Goal: Information Seeking & Learning: Understand process/instructions

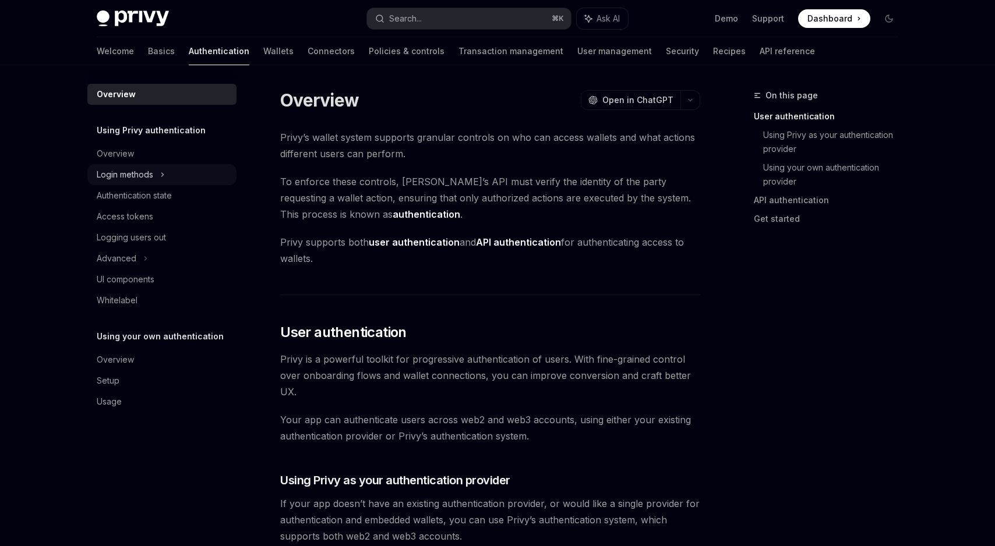
click at [143, 177] on div "Login methods" at bounding box center [125, 175] width 57 height 14
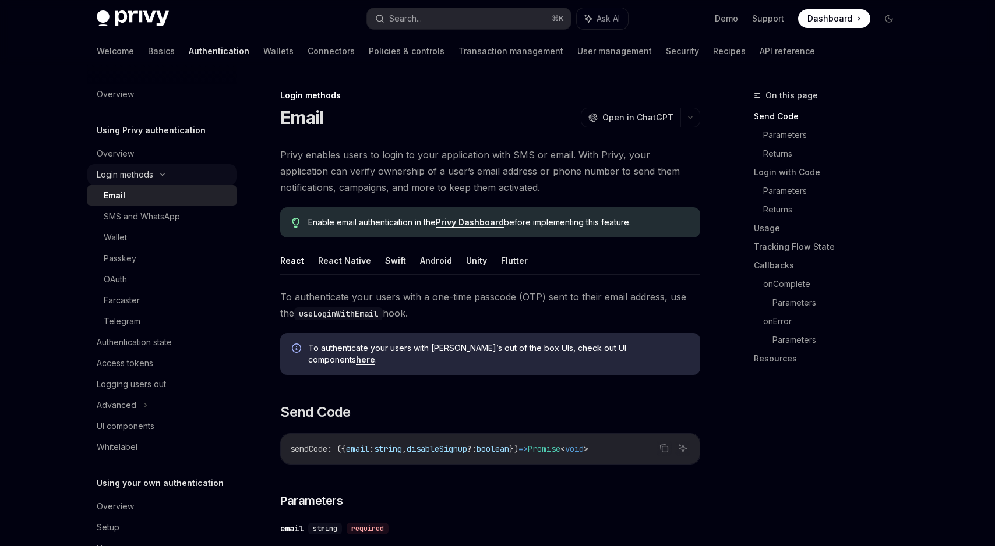
click at [120, 171] on div "Login methods" at bounding box center [125, 175] width 57 height 14
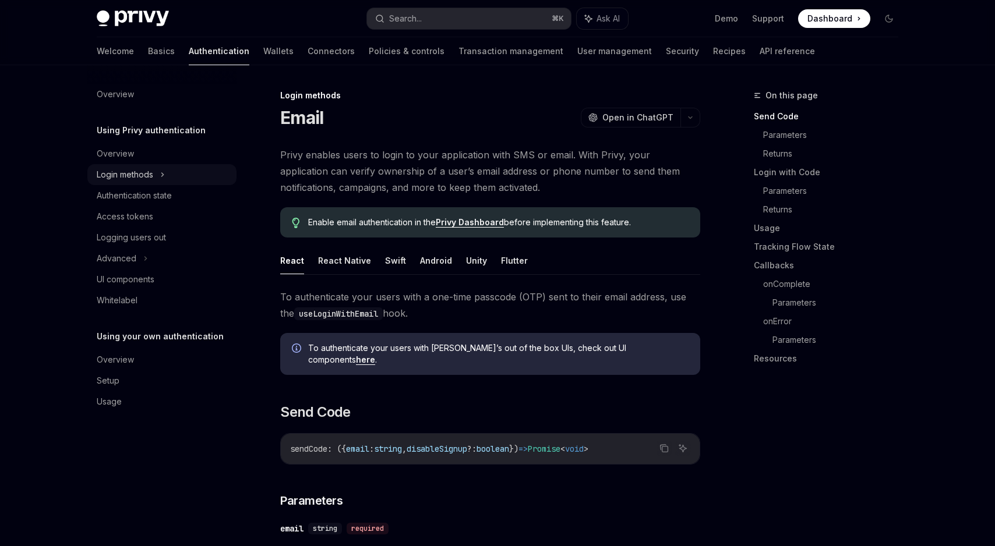
click at [120, 171] on div "Login methods" at bounding box center [125, 175] width 57 height 14
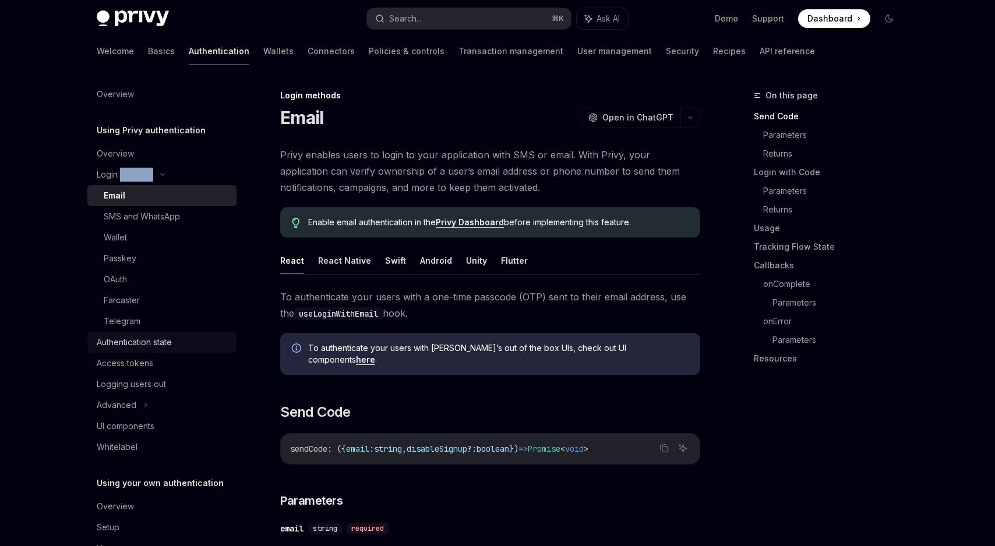
click at [140, 345] on div "Authentication state" at bounding box center [134, 343] width 75 height 14
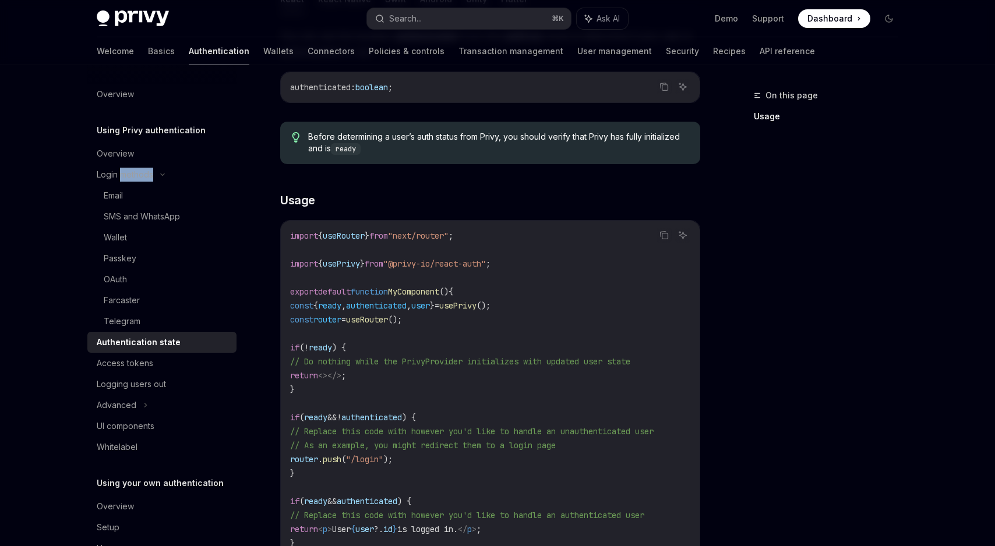
scroll to position [256, 0]
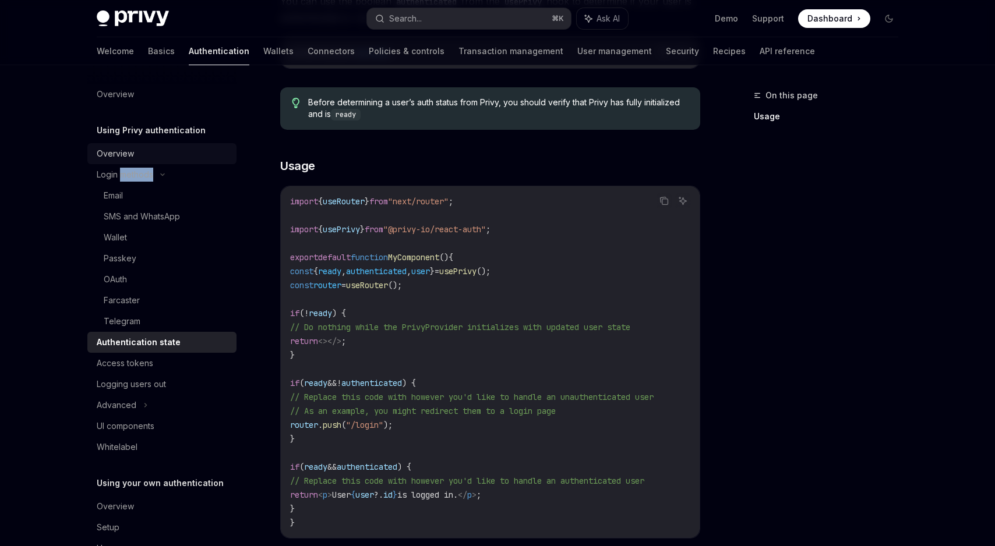
click at [104, 155] on div "Overview" at bounding box center [115, 154] width 37 height 14
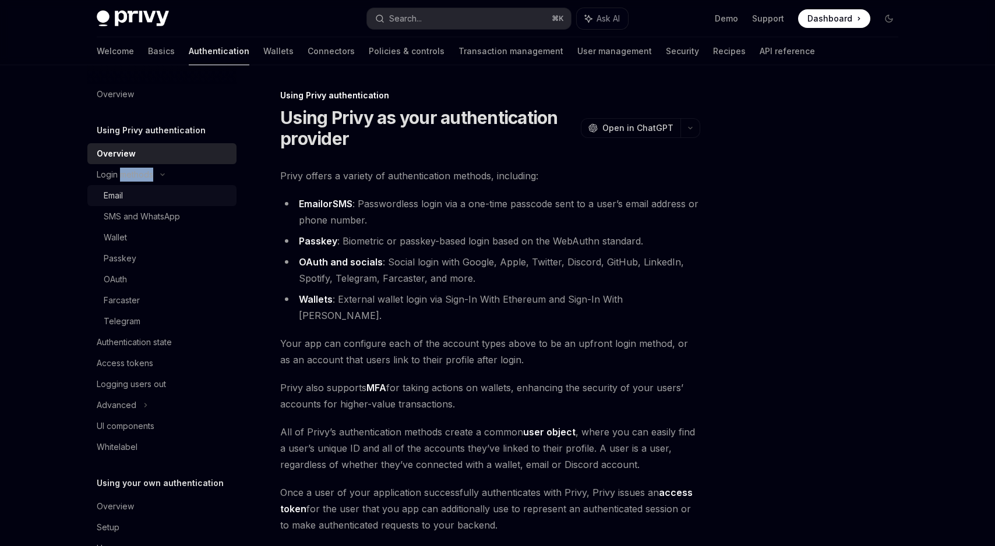
click at [112, 192] on div "Email" at bounding box center [113, 196] width 19 height 14
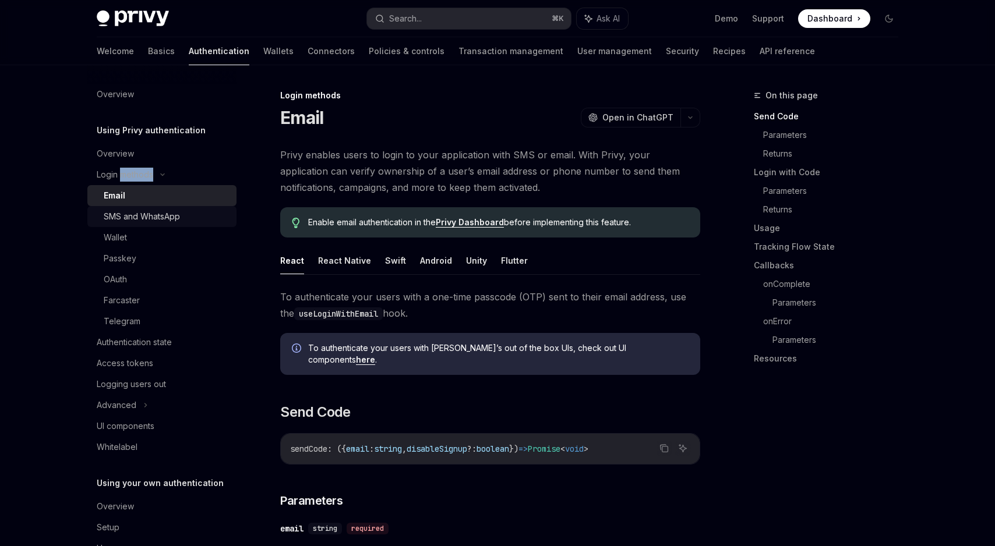
click at [119, 222] on div "SMS and WhatsApp" at bounding box center [142, 217] width 76 height 14
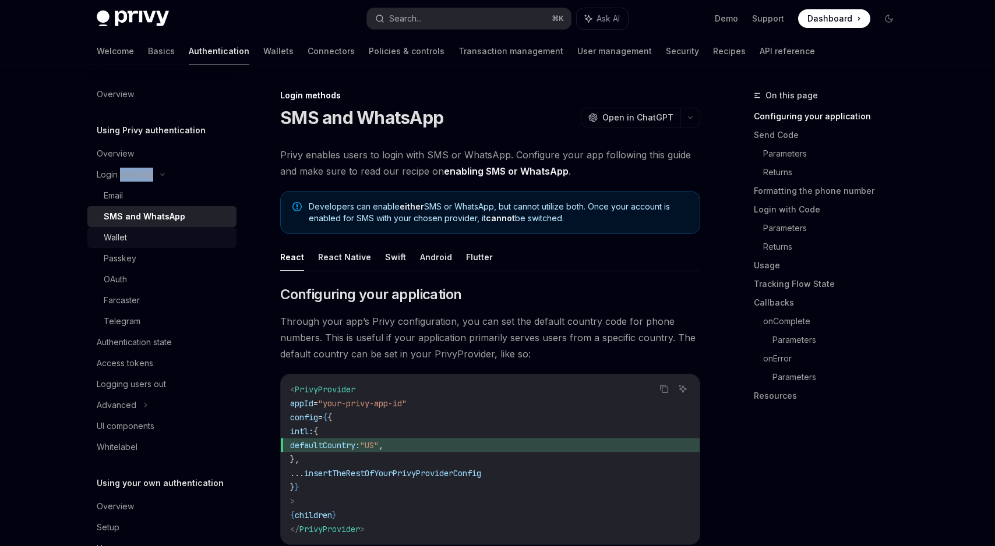
click at [121, 235] on div "Wallet" at bounding box center [115, 238] width 23 height 14
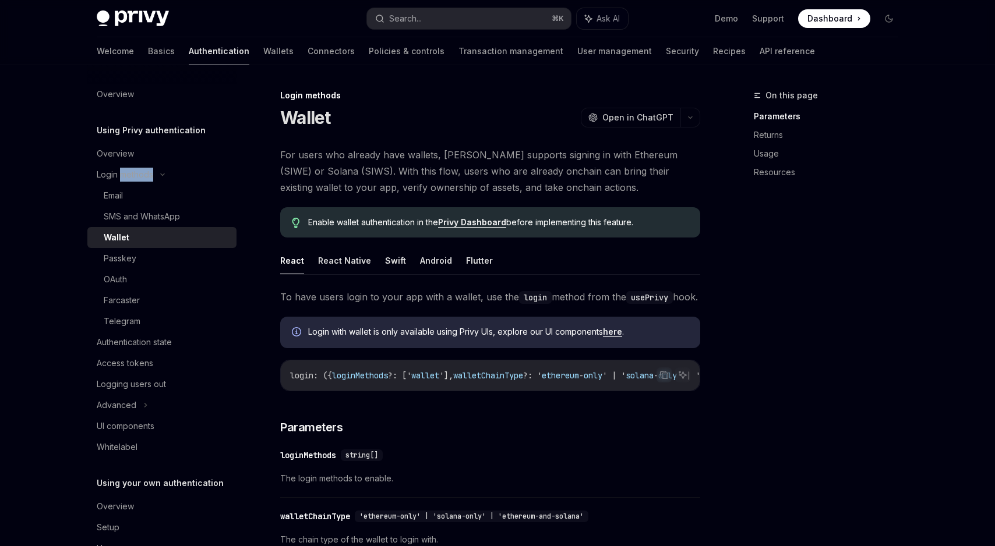
click at [304, 126] on h1 "Wallet" at bounding box center [305, 117] width 51 height 21
click at [333, 151] on span "For users who already have wallets, [PERSON_NAME] supports signing in with Ethe…" at bounding box center [490, 171] width 420 height 49
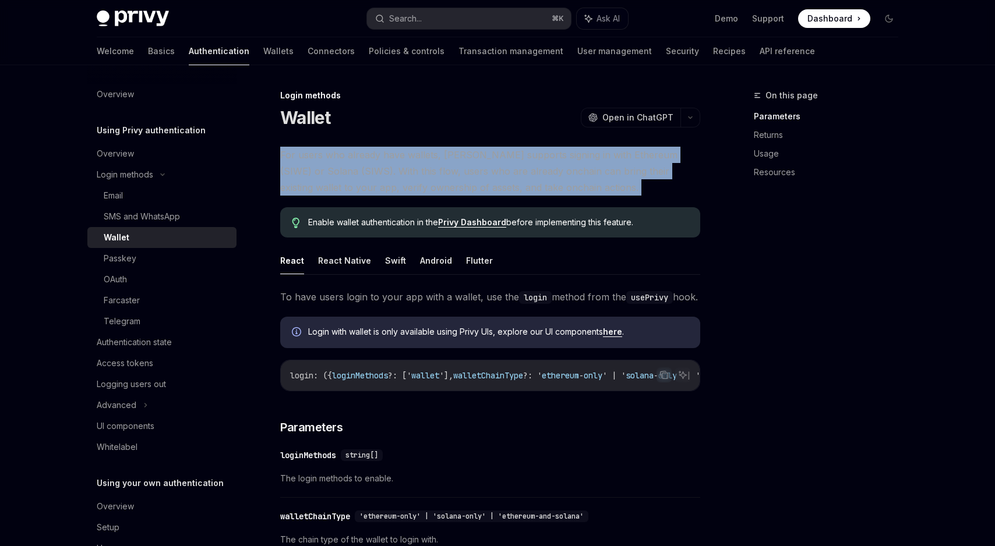
click at [336, 163] on span "For users who already have wallets, [PERSON_NAME] supports signing in with Ethe…" at bounding box center [490, 171] width 420 height 49
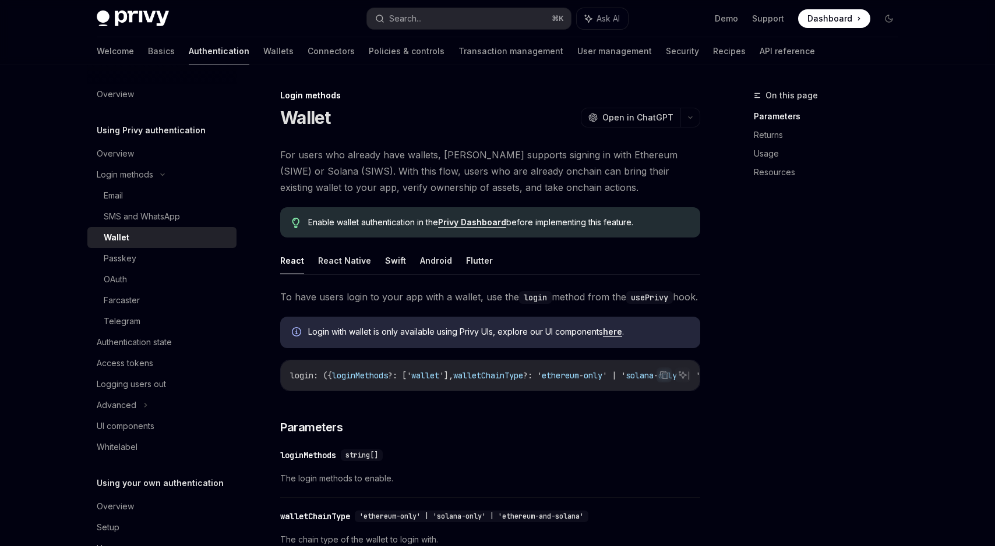
click at [336, 163] on span "For users who already have wallets, [PERSON_NAME] supports signing in with Ethe…" at bounding box center [490, 171] width 420 height 49
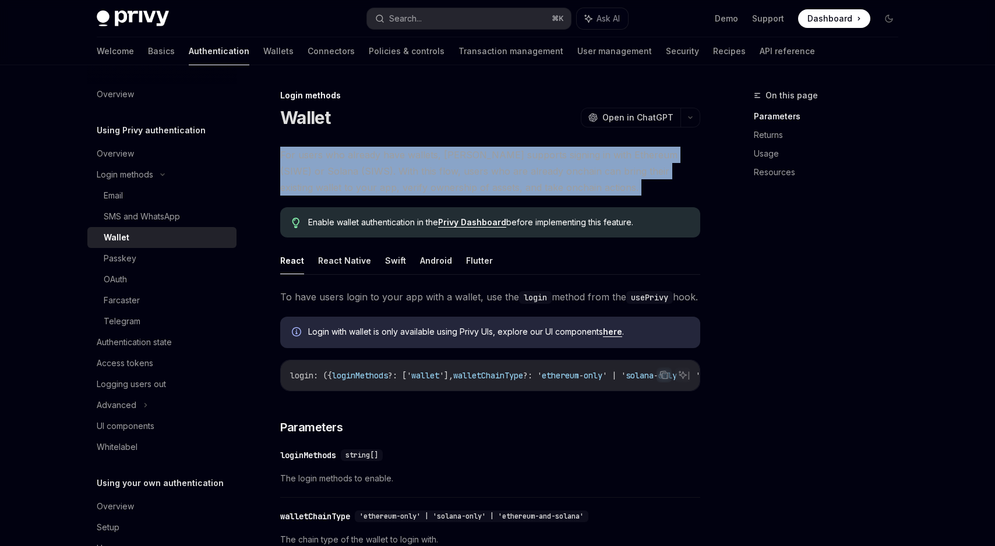
click at [347, 177] on span "For users who already have wallets, [PERSON_NAME] supports signing in with Ethe…" at bounding box center [490, 171] width 420 height 49
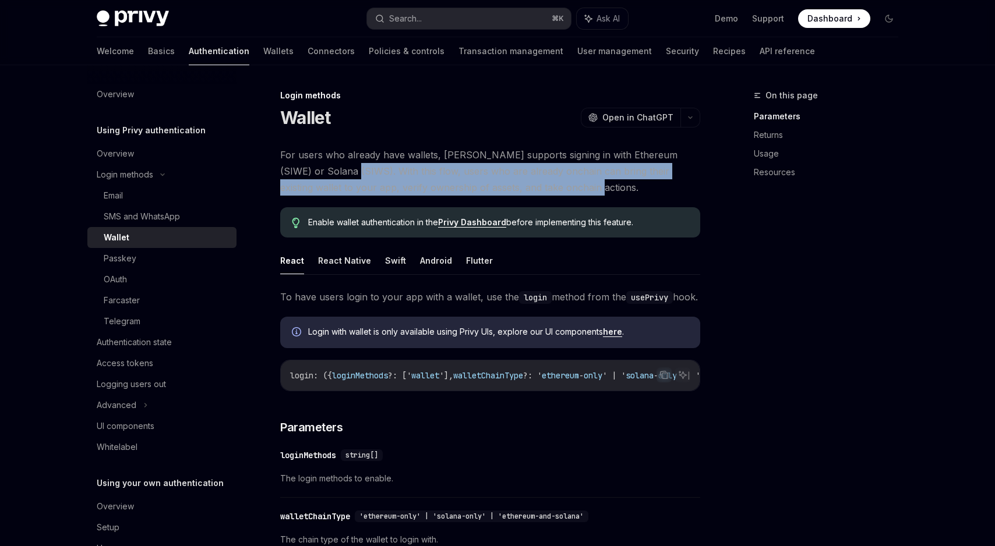
drag, startPoint x: 318, startPoint y: 171, endPoint x: 540, endPoint y: 185, distance: 222.4
click at [540, 185] on span "For users who already have wallets, [PERSON_NAME] supports signing in with Ethe…" at bounding box center [490, 171] width 420 height 49
drag, startPoint x: 540, startPoint y: 185, endPoint x: 317, endPoint y: 174, distance: 223.4
click at [317, 174] on span "For users who already have wallets, [PERSON_NAME] supports signing in with Ethe…" at bounding box center [490, 171] width 420 height 49
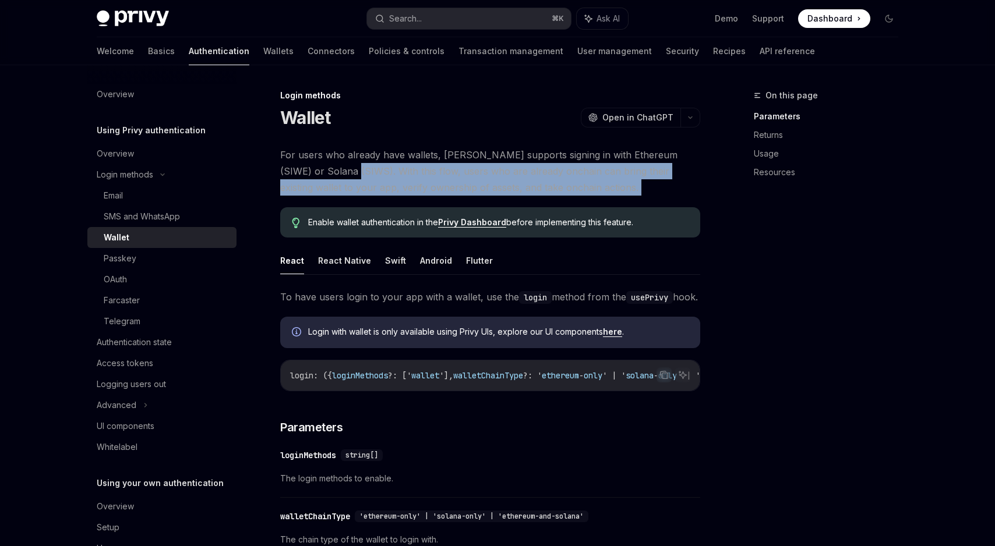
click at [317, 174] on span "For users who already have wallets, [PERSON_NAME] supports signing in with Ethe…" at bounding box center [490, 171] width 420 height 49
drag, startPoint x: 317, startPoint y: 174, endPoint x: 537, endPoint y: 183, distance: 219.8
click at [537, 183] on span "For users who already have wallets, [PERSON_NAME] supports signing in with Ethe…" at bounding box center [490, 171] width 420 height 49
drag, startPoint x: 537, startPoint y: 183, endPoint x: 317, endPoint y: 167, distance: 220.2
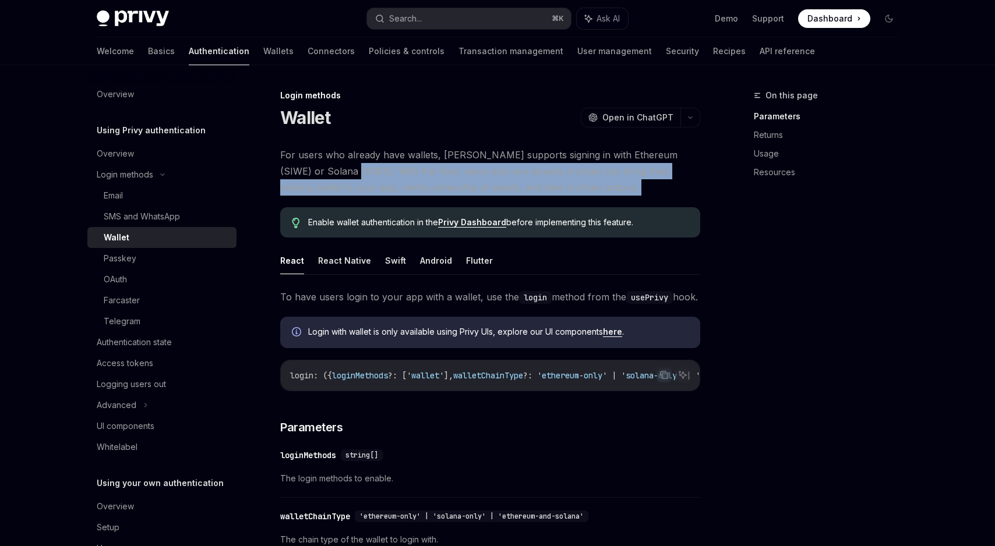
click at [317, 167] on span "For users who already have wallets, [PERSON_NAME] supports signing in with Ethe…" at bounding box center [490, 171] width 420 height 49
drag, startPoint x: 317, startPoint y: 167, endPoint x: 537, endPoint y: 190, distance: 220.9
click at [537, 190] on span "For users who already have wallets, [PERSON_NAME] supports signing in with Ethe…" at bounding box center [490, 171] width 420 height 49
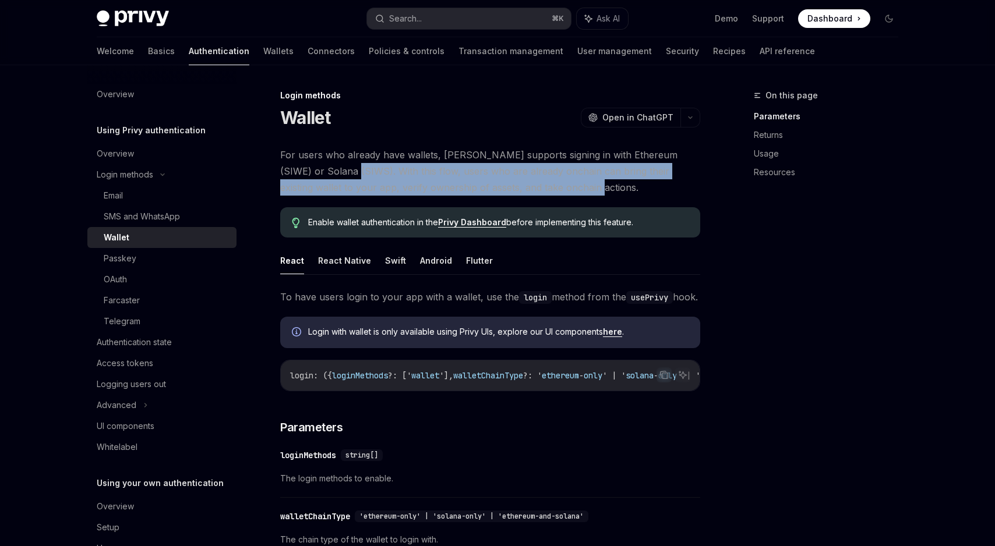
drag, startPoint x: 537, startPoint y: 190, endPoint x: 315, endPoint y: 175, distance: 222.5
click at [315, 175] on span "For users who already have wallets, [PERSON_NAME] supports signing in with Ethe…" at bounding box center [490, 171] width 420 height 49
drag, startPoint x: 315, startPoint y: 175, endPoint x: 537, endPoint y: 188, distance: 222.3
click at [537, 188] on span "For users who already have wallets, [PERSON_NAME] supports signing in with Ethe…" at bounding box center [490, 171] width 420 height 49
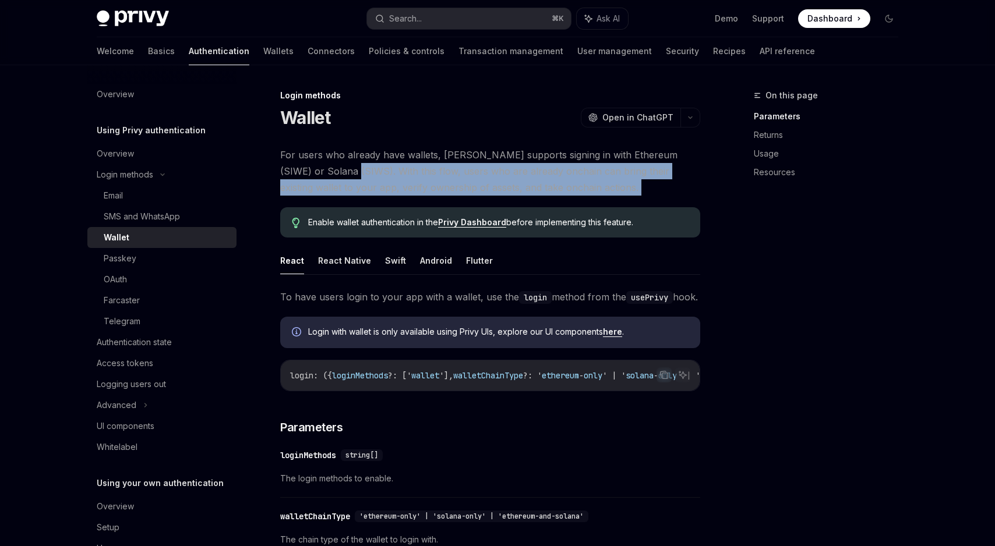
click at [537, 188] on span "For users who already have wallets, [PERSON_NAME] supports signing in with Ethe…" at bounding box center [490, 171] width 420 height 49
drag, startPoint x: 537, startPoint y: 188, endPoint x: 325, endPoint y: 170, distance: 212.3
click at [325, 170] on span "For users who already have wallets, [PERSON_NAME] supports signing in with Ethe…" at bounding box center [490, 171] width 420 height 49
click at [317, 168] on span "For users who already have wallets, [PERSON_NAME] supports signing in with Ethe…" at bounding box center [490, 171] width 420 height 49
drag, startPoint x: 317, startPoint y: 168, endPoint x: 547, endPoint y: 185, distance: 230.8
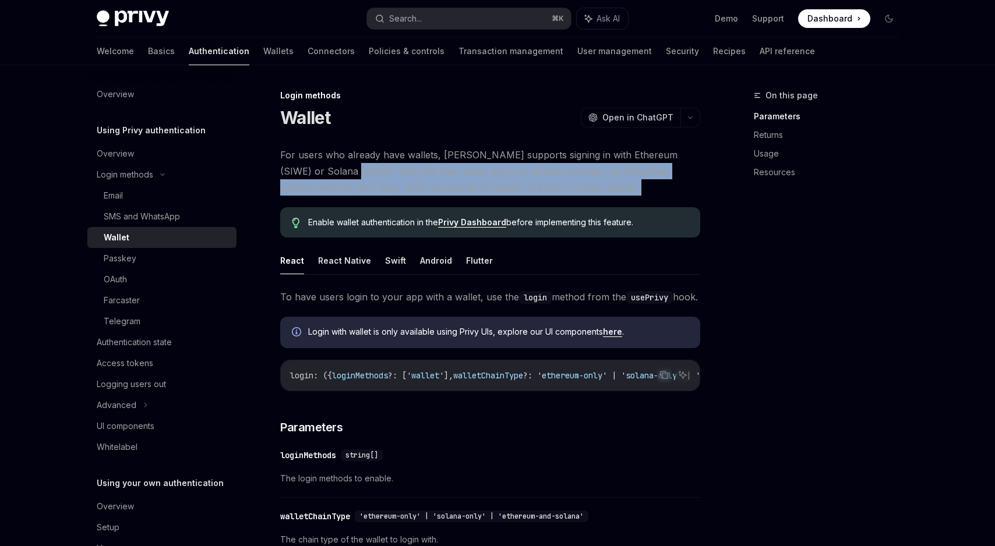
click at [547, 185] on span "For users who already have wallets, [PERSON_NAME] supports signing in with Ethe…" at bounding box center [490, 171] width 420 height 49
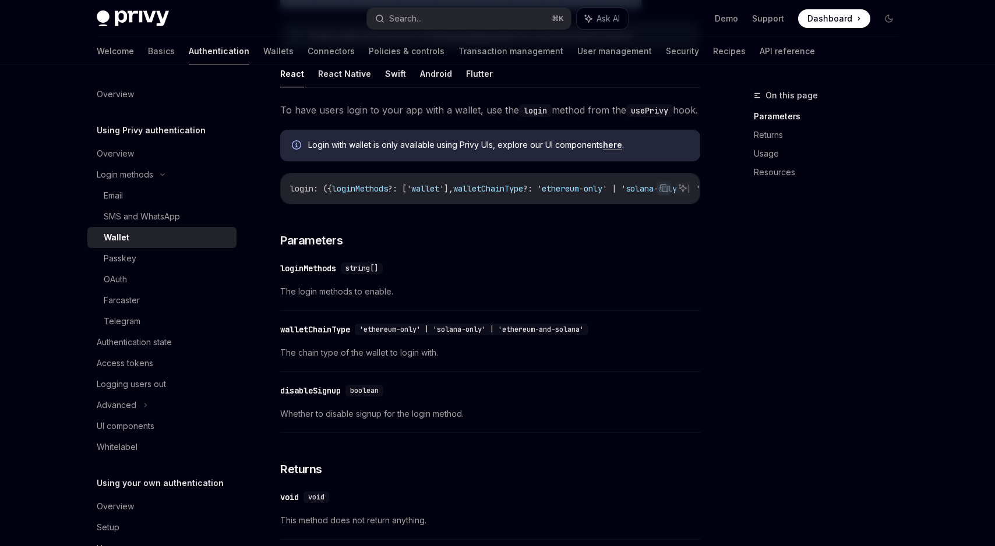
scroll to position [305, 0]
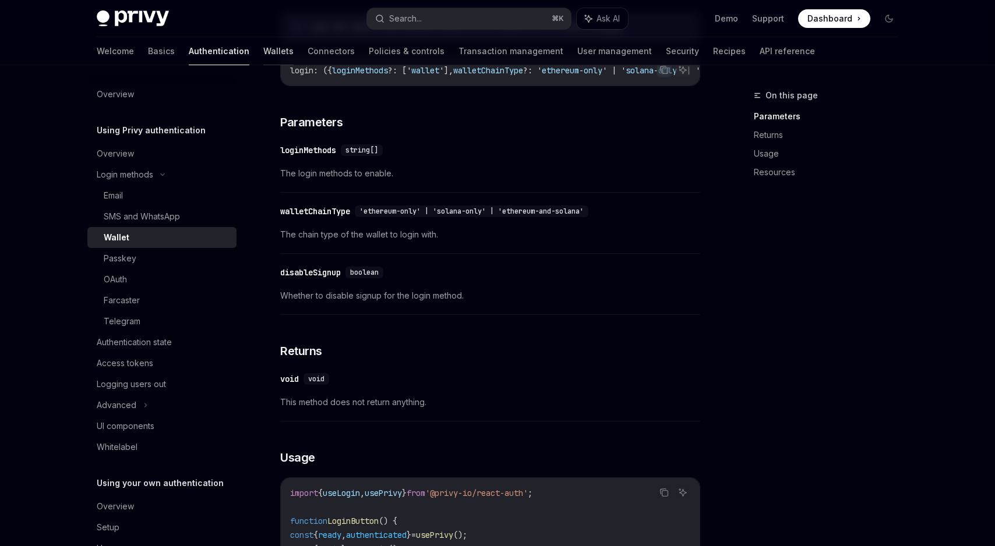
click at [263, 50] on link "Wallets" at bounding box center [278, 51] width 30 height 28
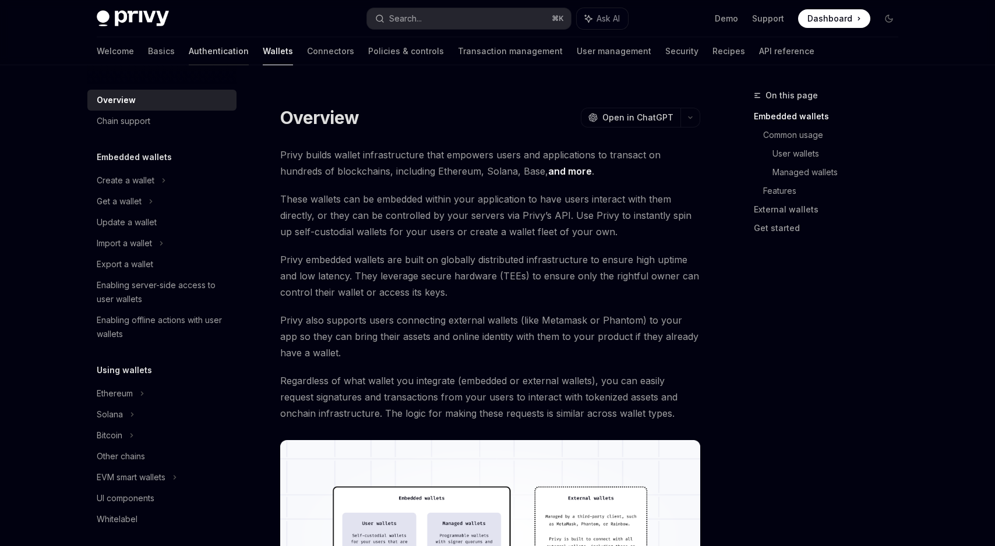
click at [189, 46] on link "Authentication" at bounding box center [219, 51] width 60 height 28
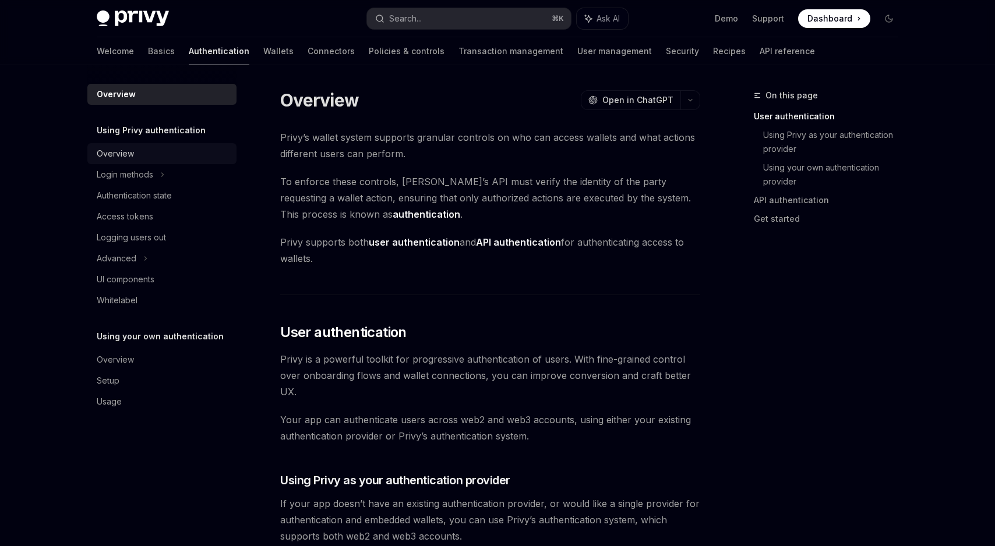
click at [135, 154] on div "Overview" at bounding box center [163, 154] width 133 height 14
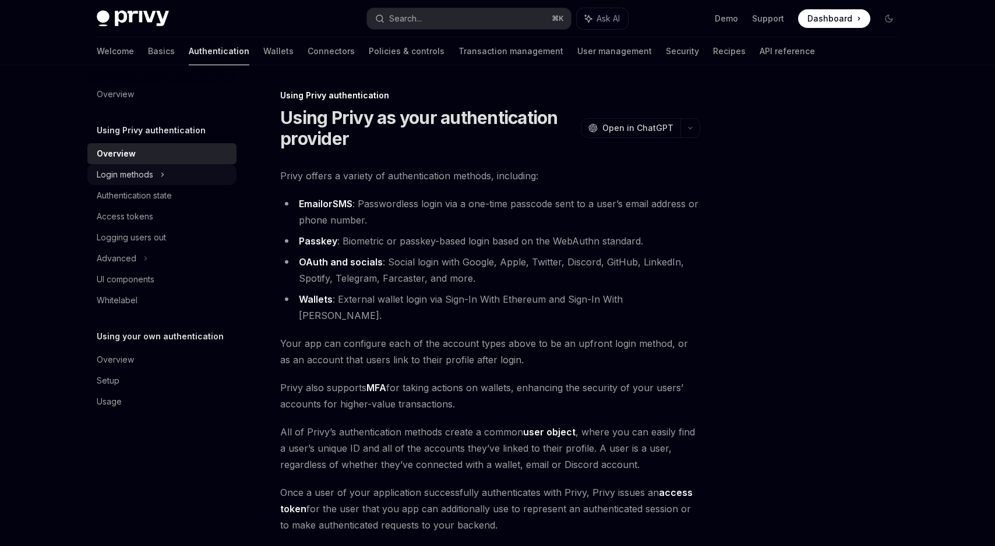
click at [140, 181] on div "Login methods" at bounding box center [125, 175] width 57 height 14
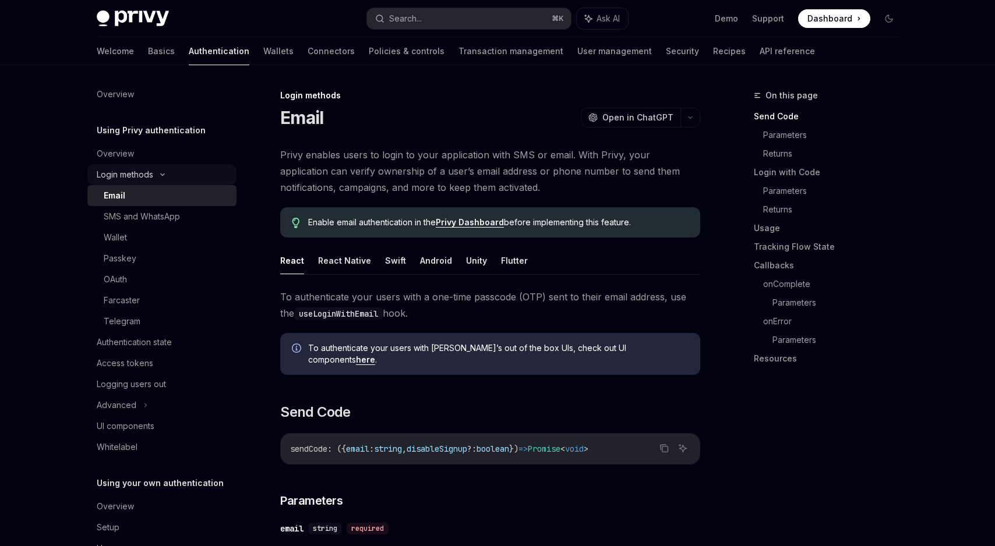
click at [137, 165] on div "Login methods" at bounding box center [161, 174] width 149 height 21
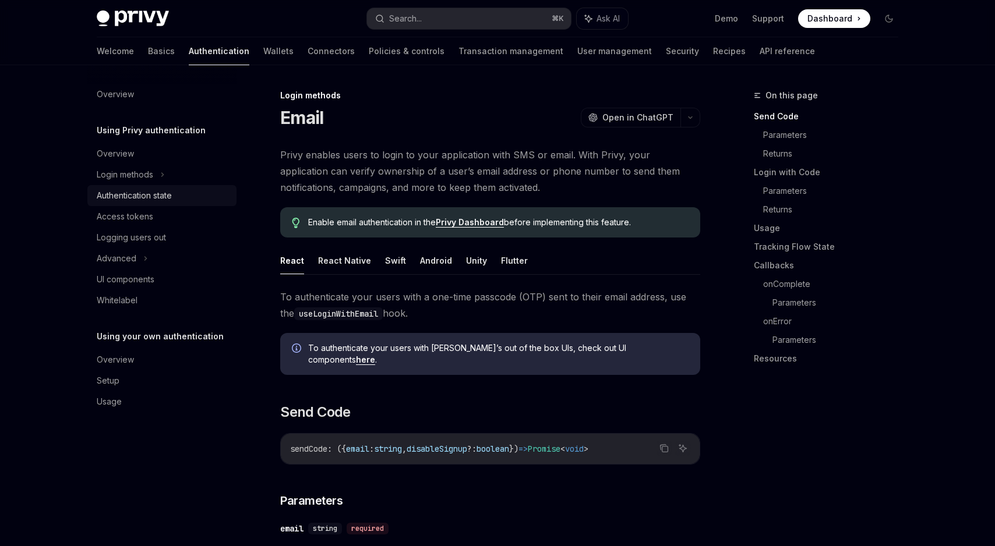
click at [142, 198] on div "Authentication state" at bounding box center [134, 196] width 75 height 14
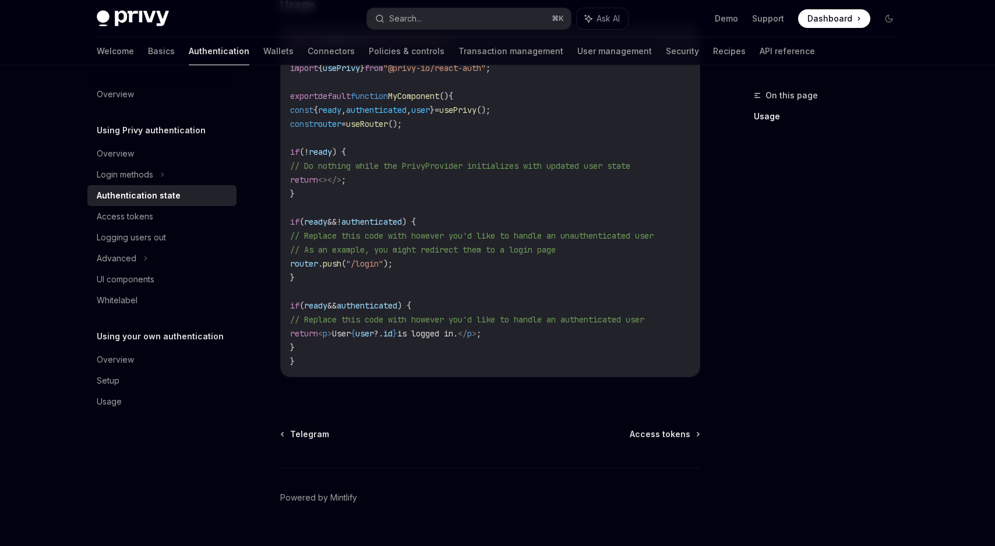
scroll to position [444, 0]
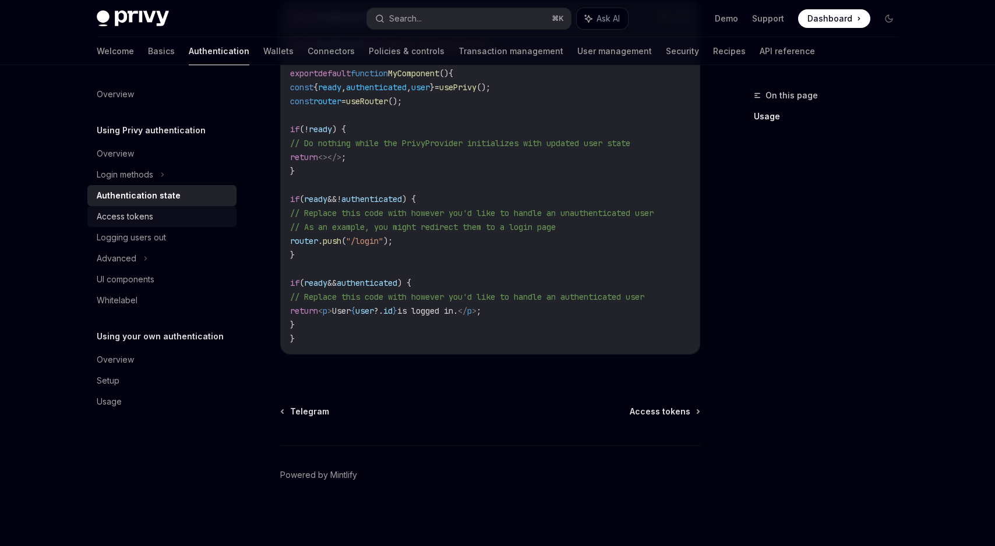
click at [132, 210] on div "Access tokens" at bounding box center [125, 217] width 57 height 14
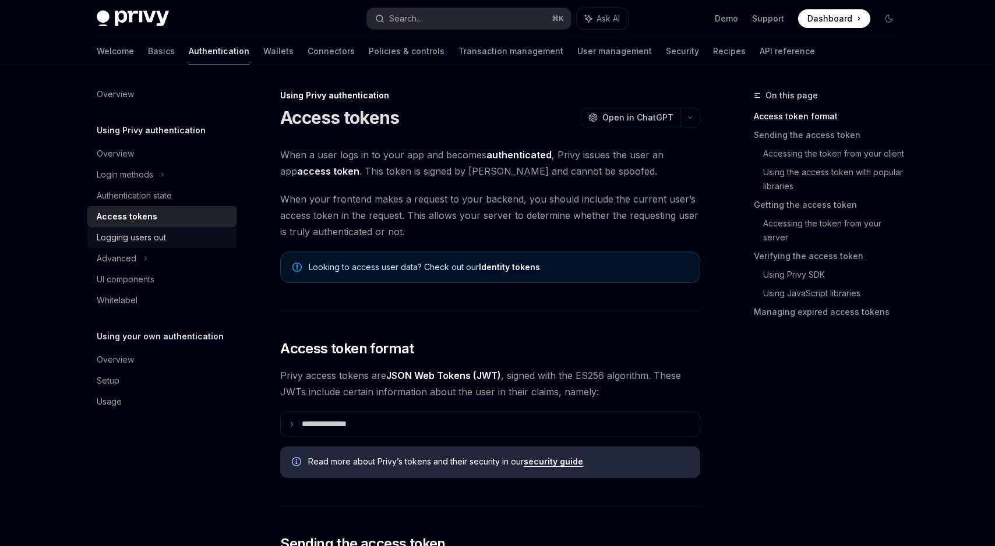
click at [140, 234] on div "Logging users out" at bounding box center [131, 238] width 69 height 14
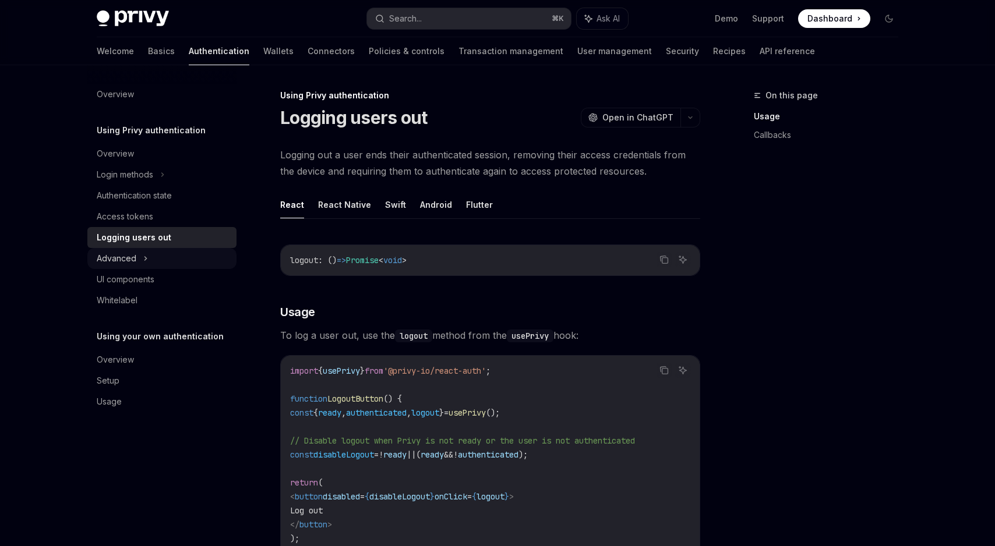
click at [143, 259] on icon at bounding box center [145, 259] width 5 height 14
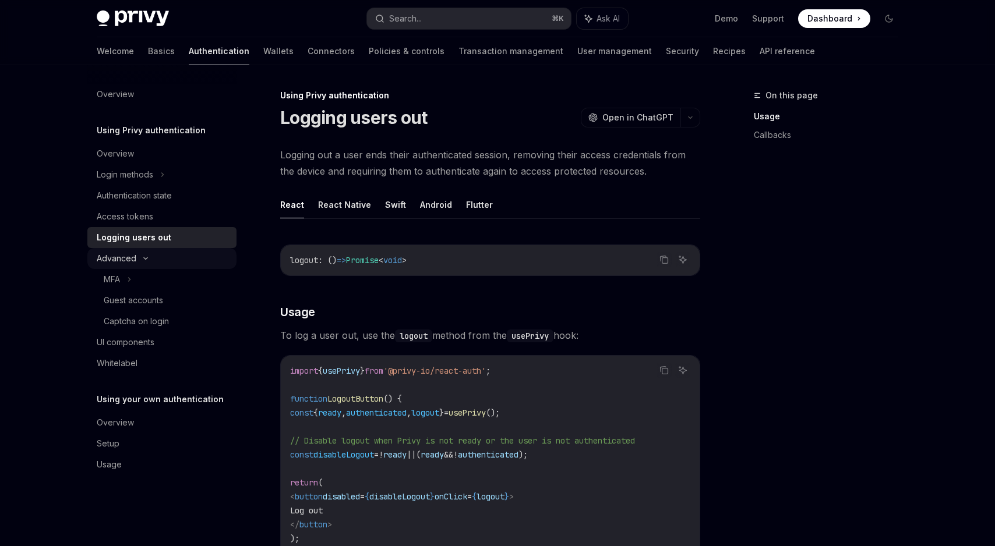
click at [139, 260] on icon at bounding box center [146, 258] width 14 height 5
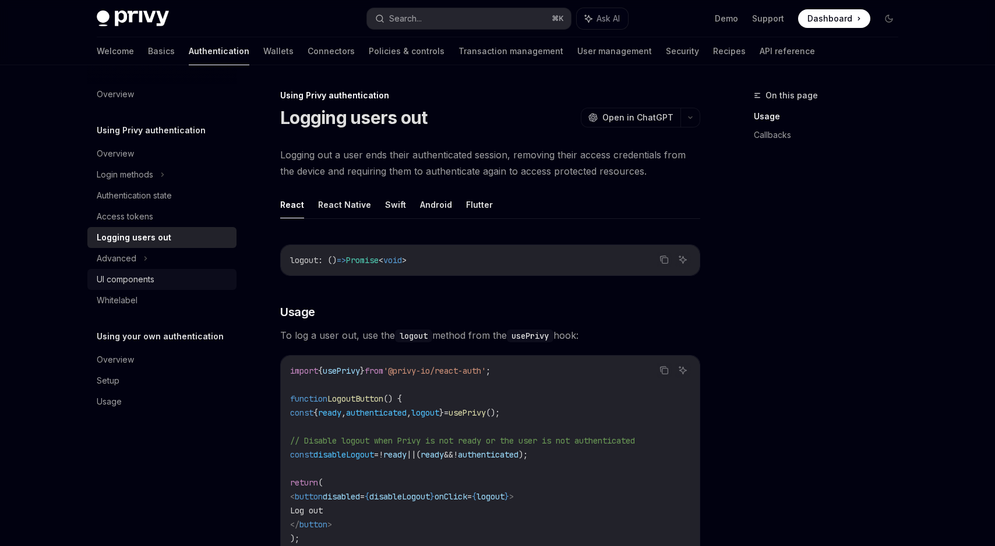
click at [142, 277] on div "UI components" at bounding box center [126, 280] width 58 height 14
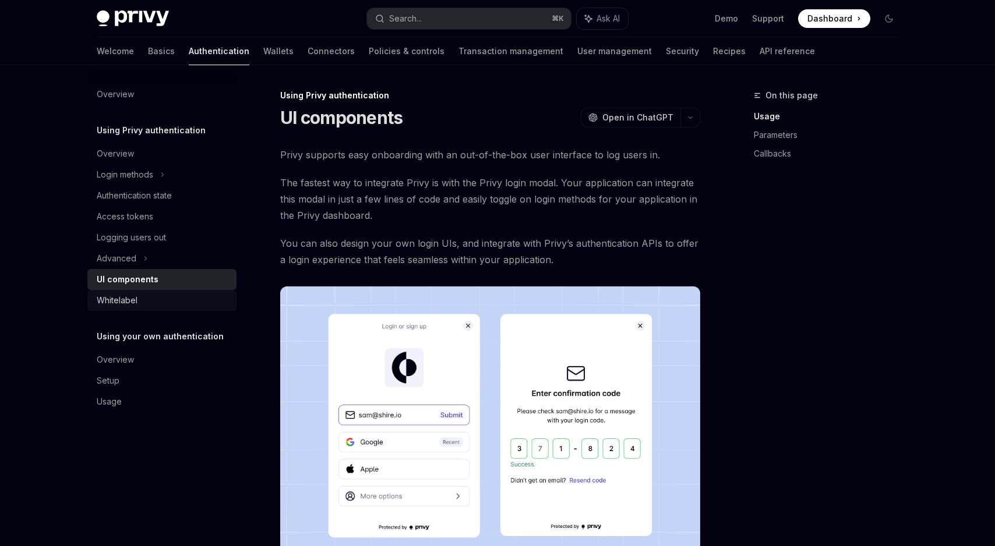
click at [144, 302] on div "Whitelabel" at bounding box center [163, 301] width 133 height 14
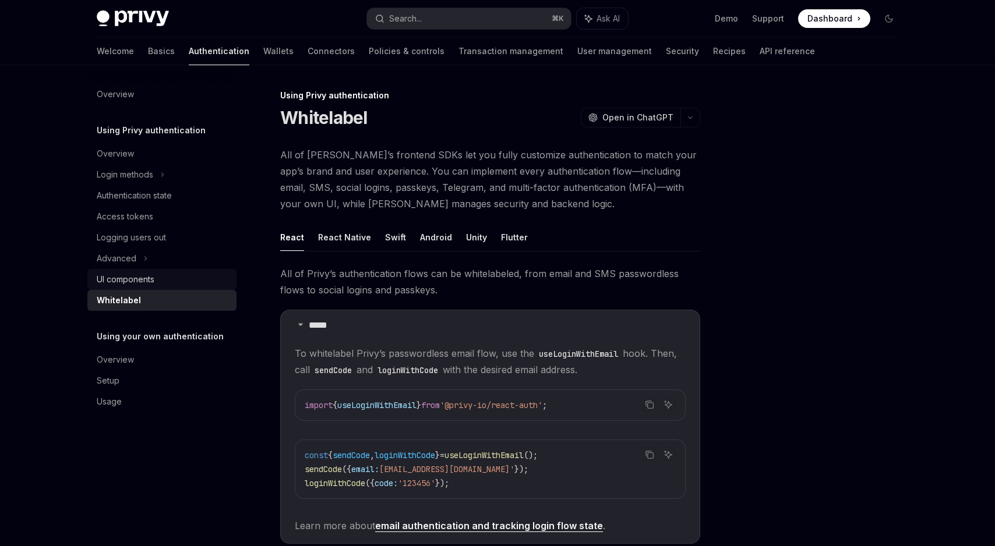
click at [143, 279] on div "UI components" at bounding box center [126, 280] width 58 height 14
click at [147, 252] on div "Advanced" at bounding box center [161, 258] width 149 height 21
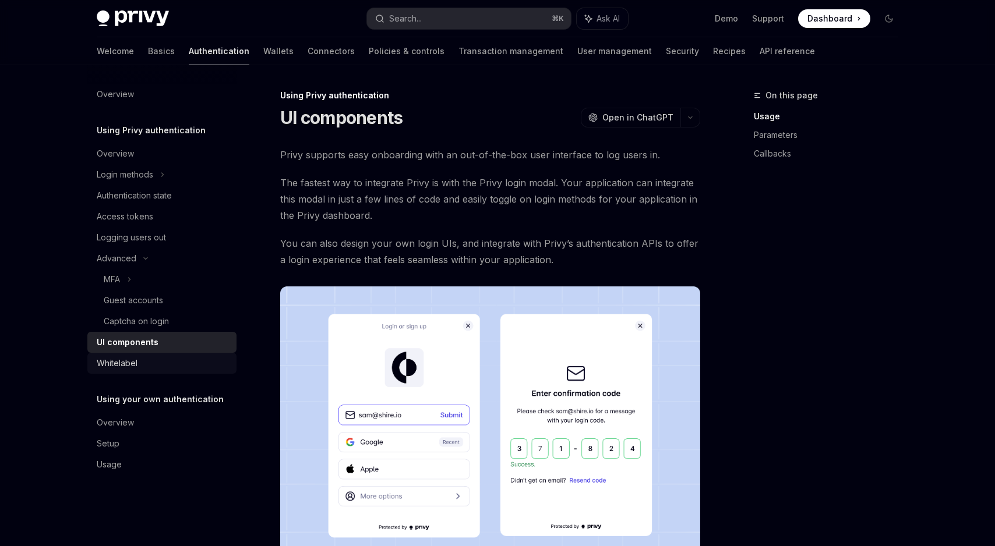
click at [128, 366] on div "Whitelabel" at bounding box center [117, 364] width 41 height 14
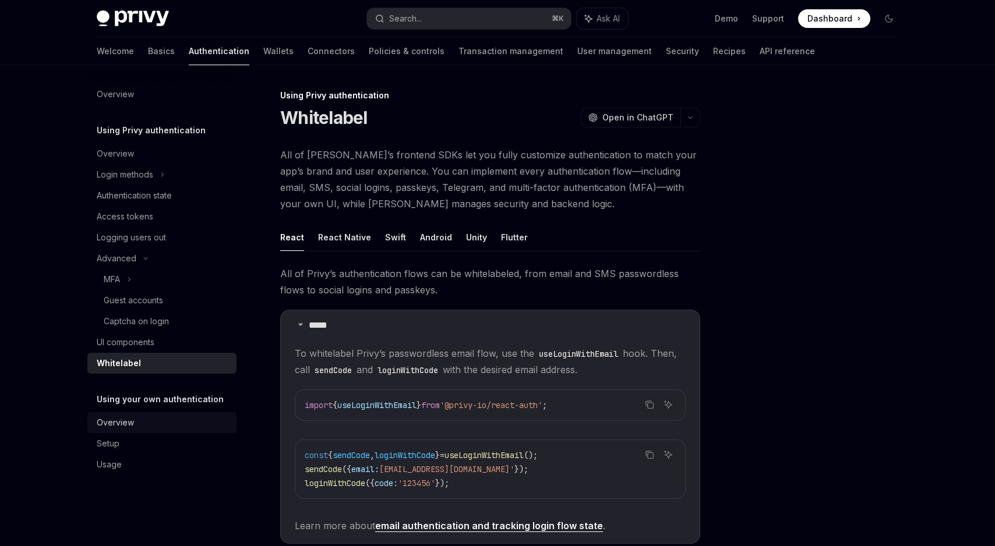
click at [115, 418] on div "Overview" at bounding box center [115, 423] width 37 height 14
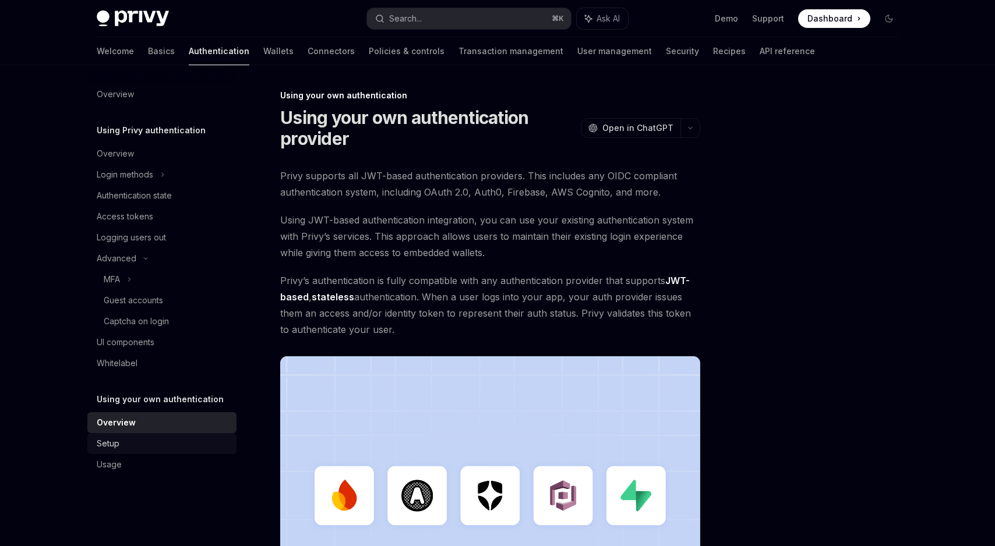
click at [119, 437] on div "Setup" at bounding box center [163, 444] width 133 height 14
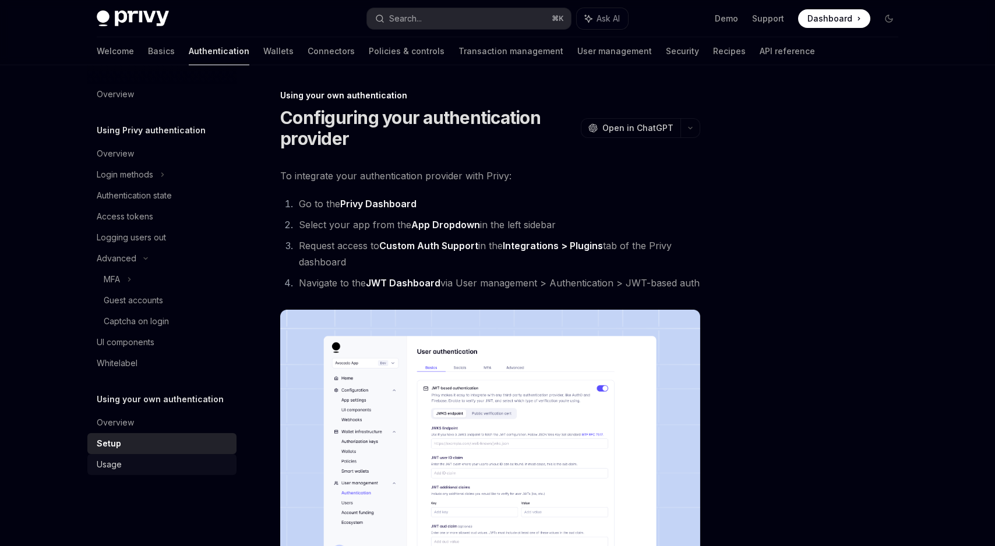
click at [125, 460] on div "Usage" at bounding box center [163, 465] width 133 height 14
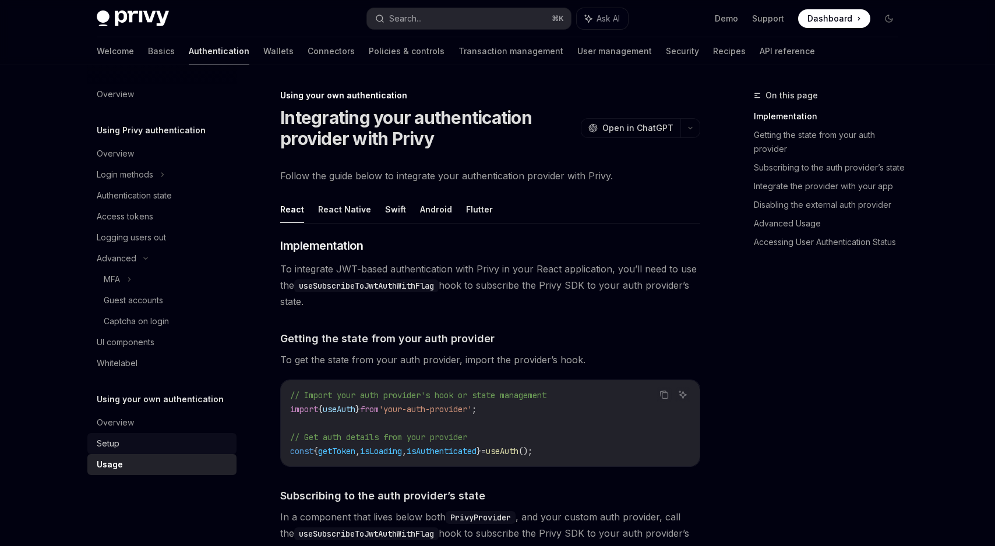
click at [139, 446] on div "Setup" at bounding box center [163, 444] width 133 height 14
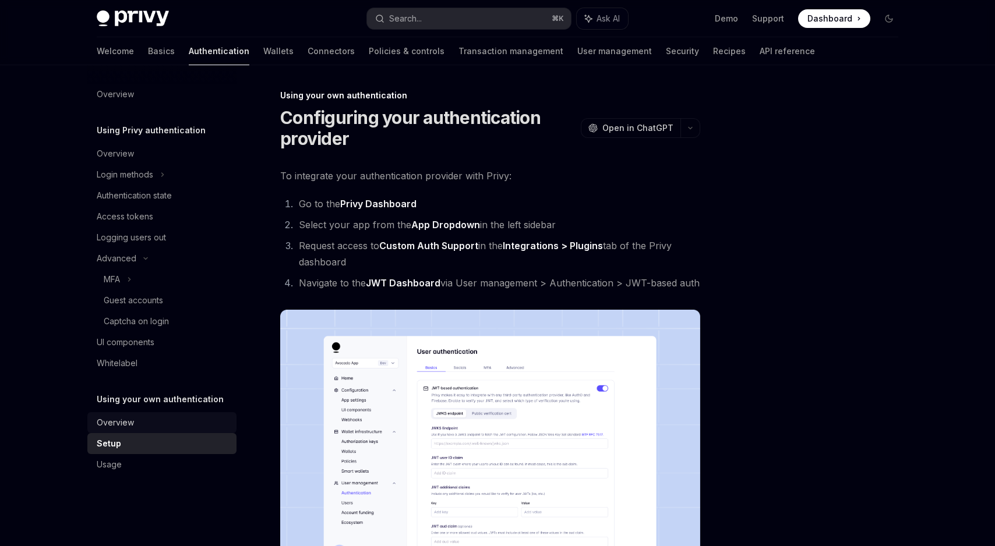
click at [147, 426] on div "Overview" at bounding box center [163, 423] width 133 height 14
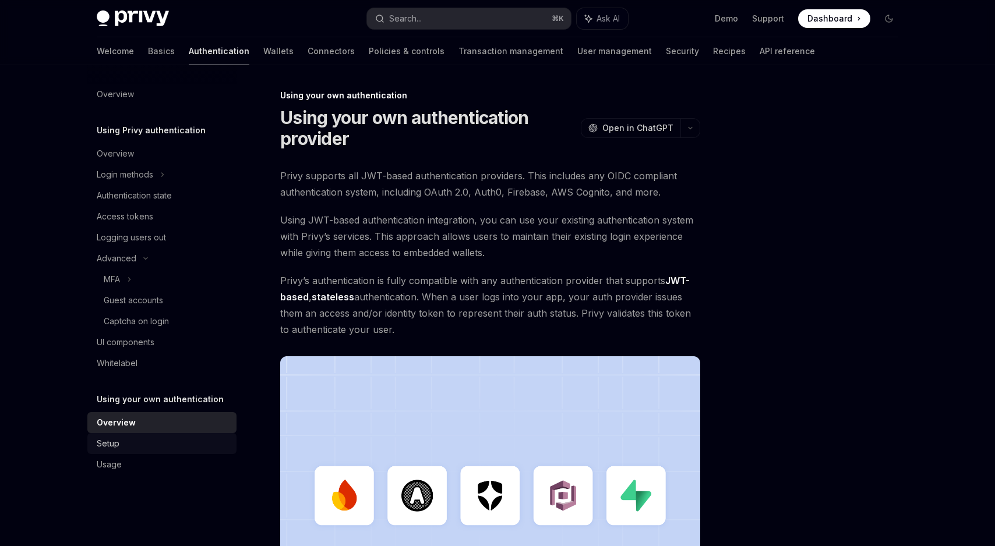
click at [147, 445] on div "Setup" at bounding box center [163, 444] width 133 height 14
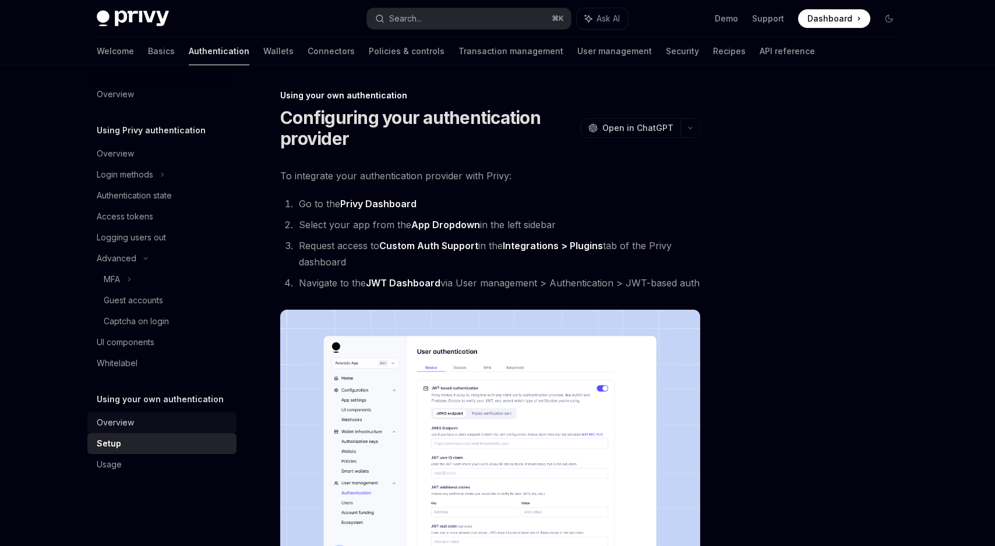
click at [161, 425] on div "Overview" at bounding box center [163, 423] width 133 height 14
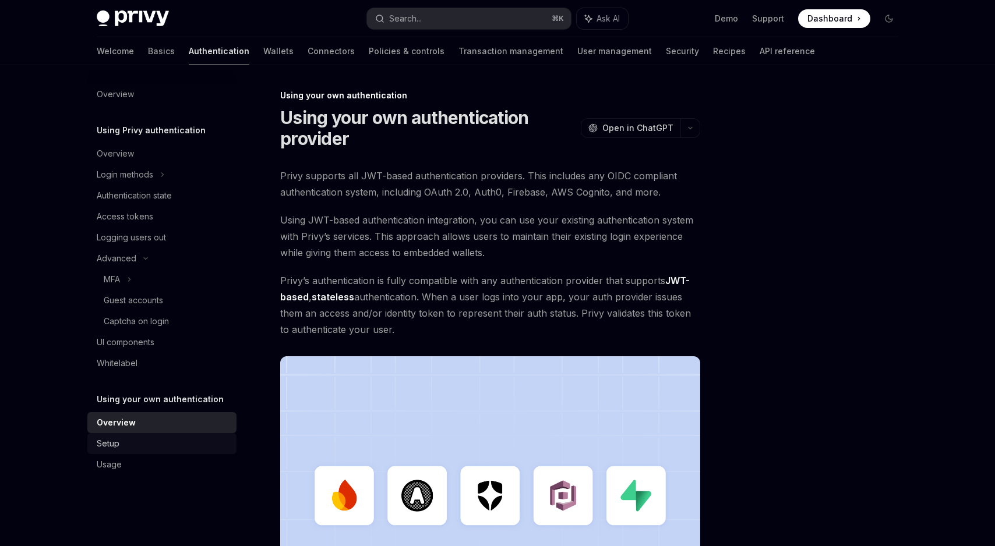
click at [156, 441] on div "Setup" at bounding box center [163, 444] width 133 height 14
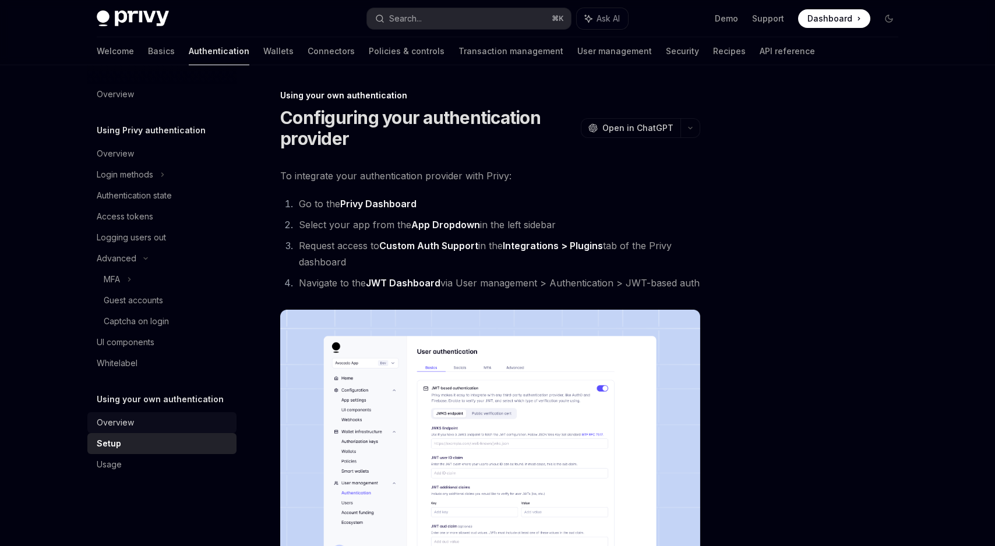
click at [168, 425] on div "Overview" at bounding box center [163, 423] width 133 height 14
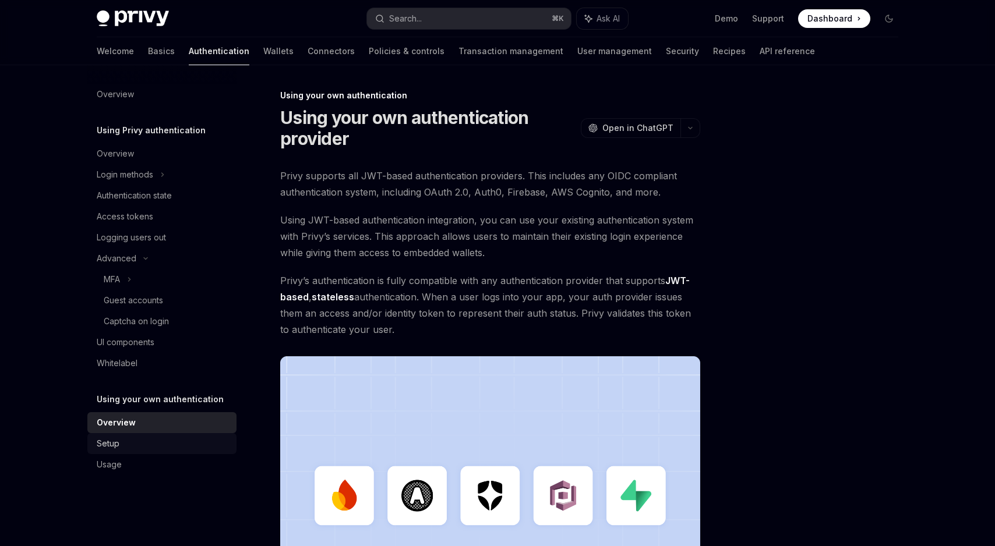
click at [131, 444] on div "Setup" at bounding box center [163, 444] width 133 height 14
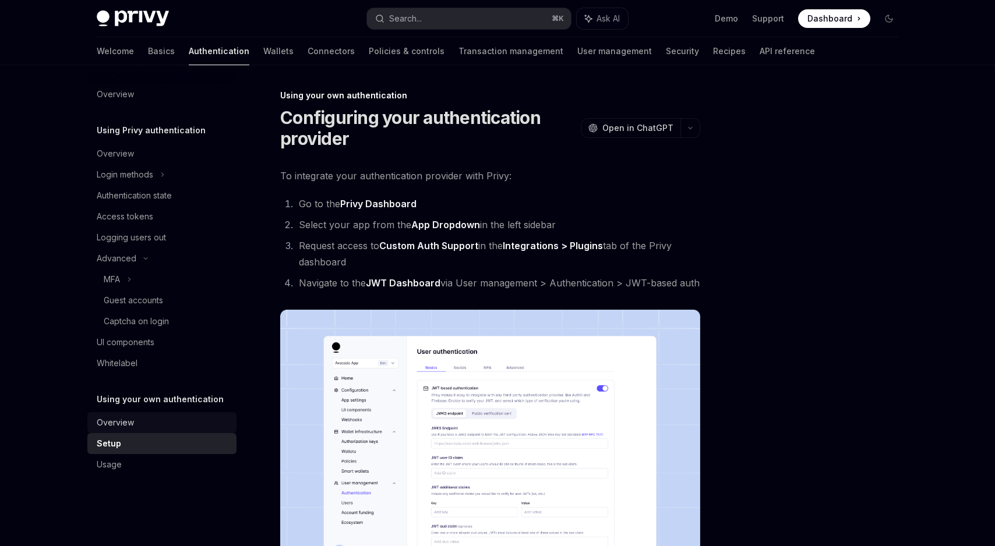
click at [151, 429] on div "Overview" at bounding box center [163, 423] width 133 height 14
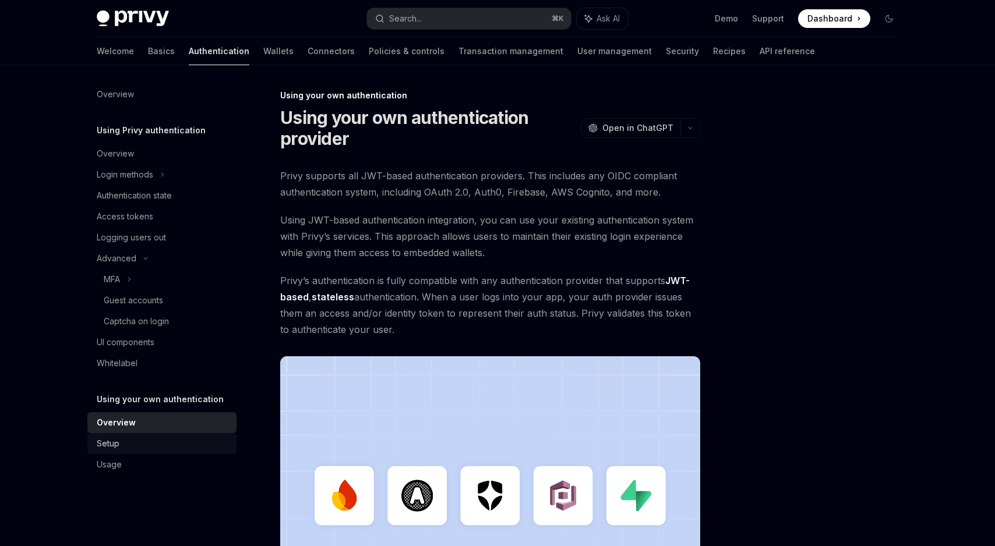
click at [133, 437] on div "Setup" at bounding box center [163, 444] width 133 height 14
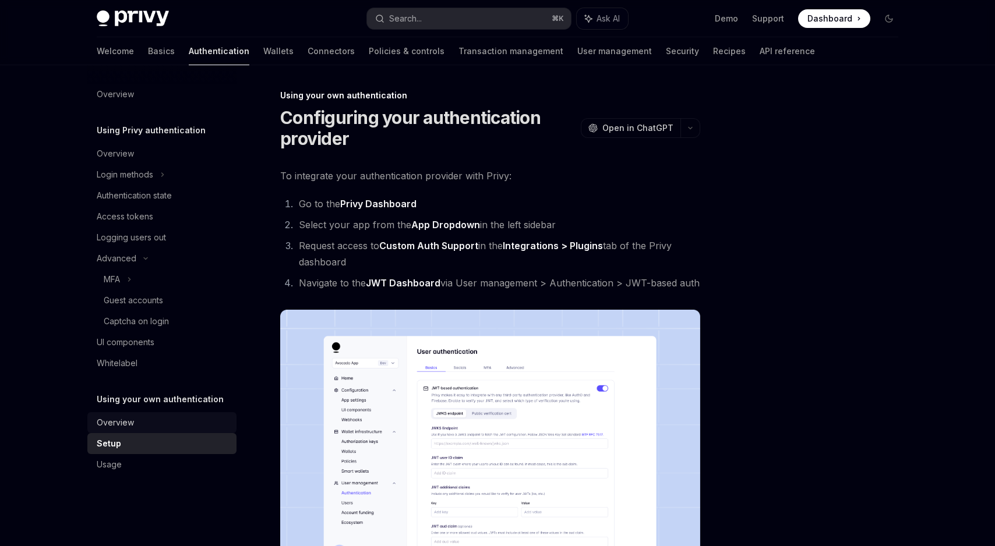
click at [146, 426] on div "Overview" at bounding box center [163, 423] width 133 height 14
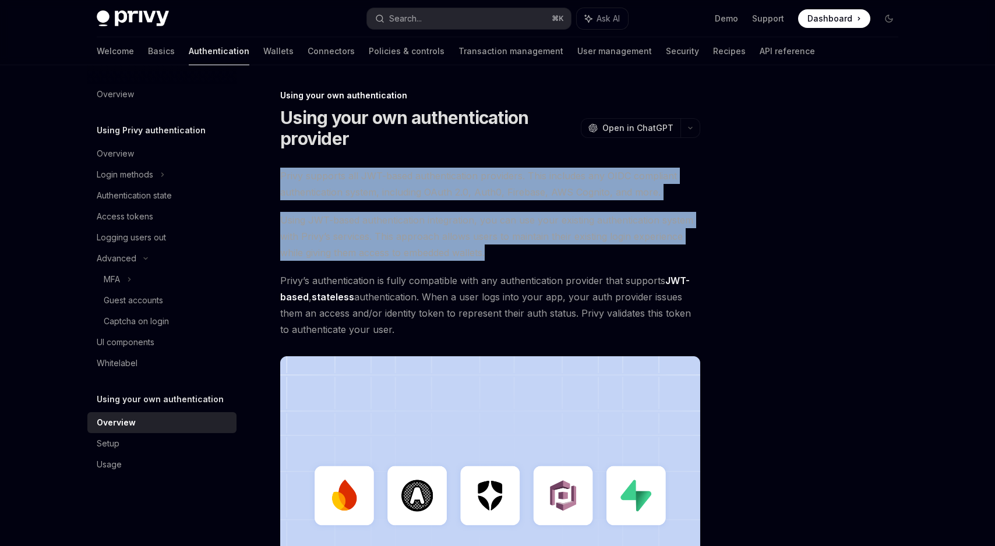
drag, startPoint x: 282, startPoint y: 175, endPoint x: 500, endPoint y: 255, distance: 232.2
click at [500, 255] on div "Privy supports all JWT-based authentication providers. This includes any OIDC c…" at bounding box center [490, 412] width 420 height 489
drag, startPoint x: 283, startPoint y: 277, endPoint x: 393, endPoint y: 329, distance: 121.5
click at [393, 329] on span "Privy’s authentication is fully compatible with any authentication provider tha…" at bounding box center [490, 305] width 420 height 65
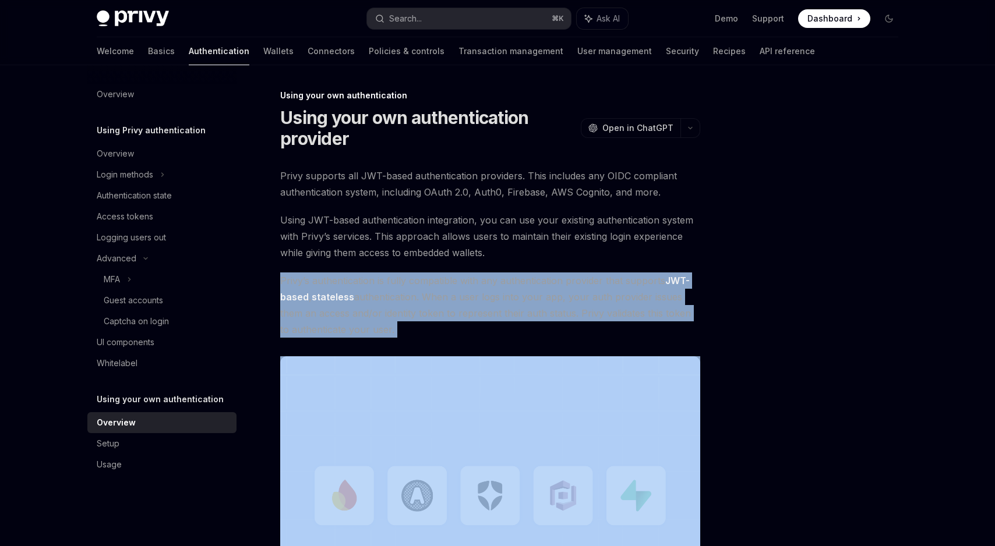
drag, startPoint x: 393, startPoint y: 329, endPoint x: 282, endPoint y: 277, distance: 122.0
click at [282, 277] on span "Privy’s authentication is fully compatible with any authentication provider tha…" at bounding box center [490, 305] width 420 height 65
click at [128, 157] on div "Overview" at bounding box center [115, 154] width 37 height 14
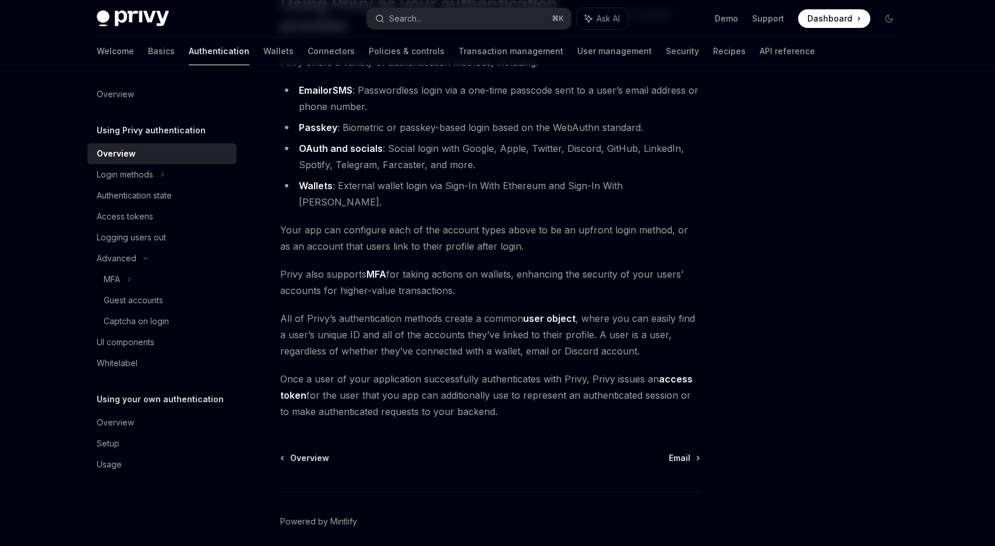
scroll to position [144, 0]
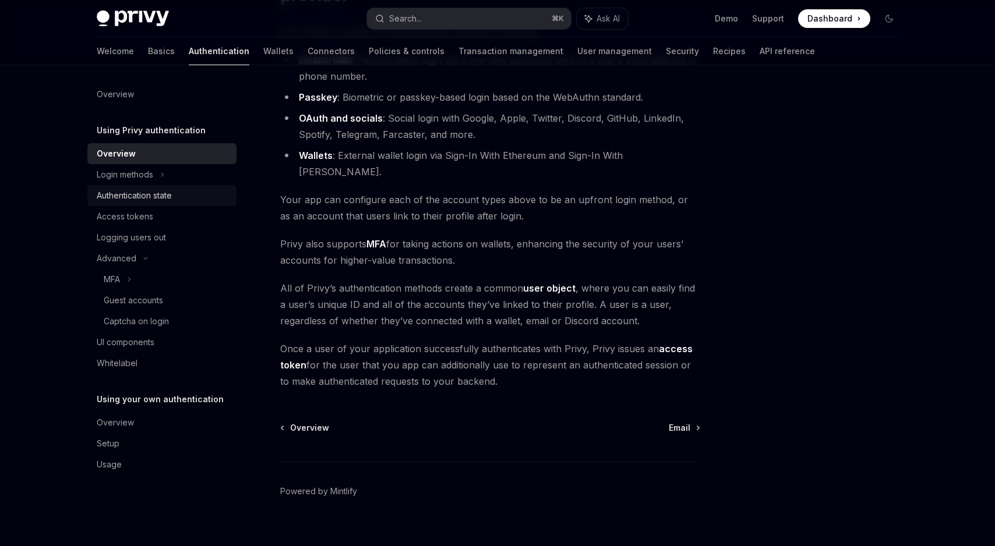
click at [150, 185] on link "Authentication state" at bounding box center [161, 195] width 149 height 21
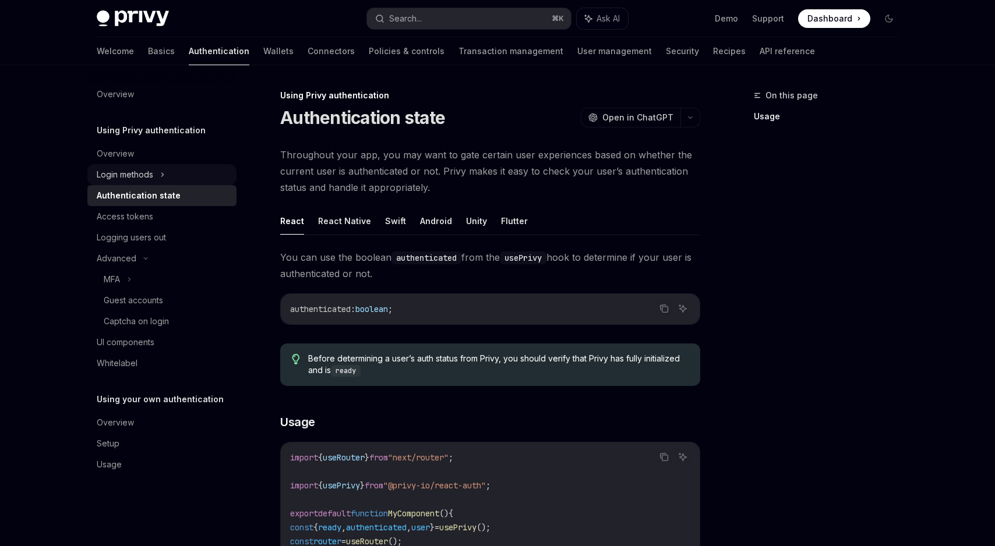
click at [140, 174] on div "Login methods" at bounding box center [125, 175] width 57 height 14
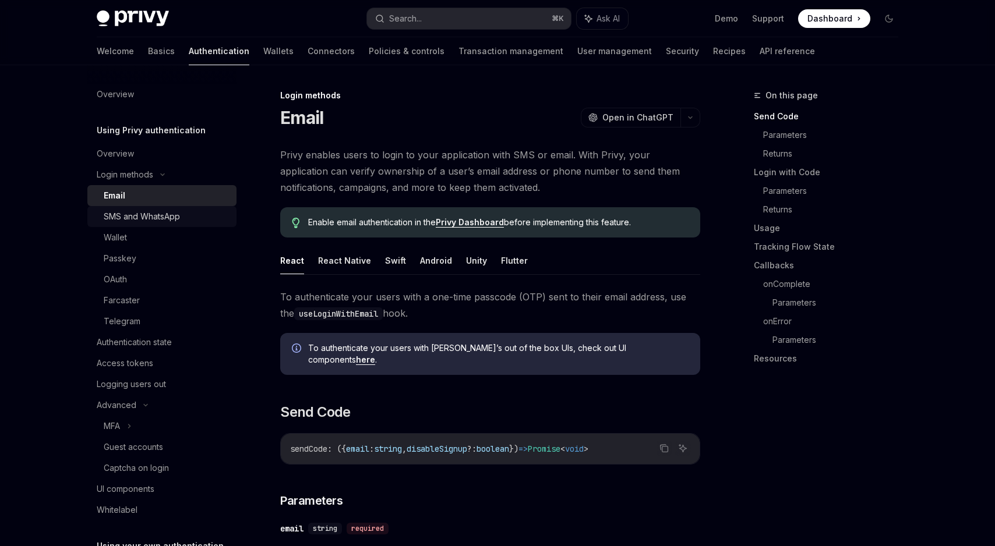
click at [144, 214] on div "SMS and WhatsApp" at bounding box center [142, 217] width 76 height 14
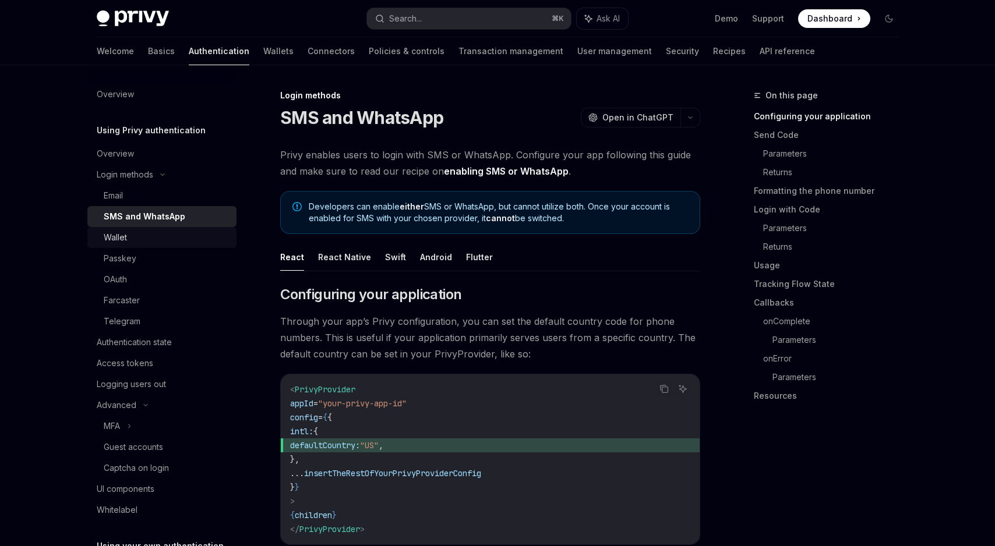
click at [136, 236] on div "Wallet" at bounding box center [167, 238] width 126 height 14
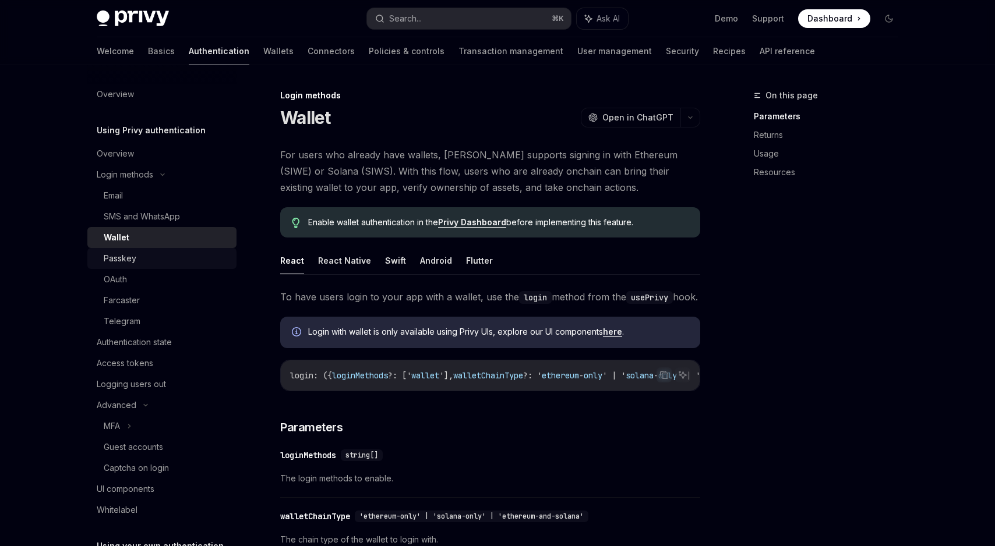
click at [142, 255] on div "Passkey" at bounding box center [167, 259] width 126 height 14
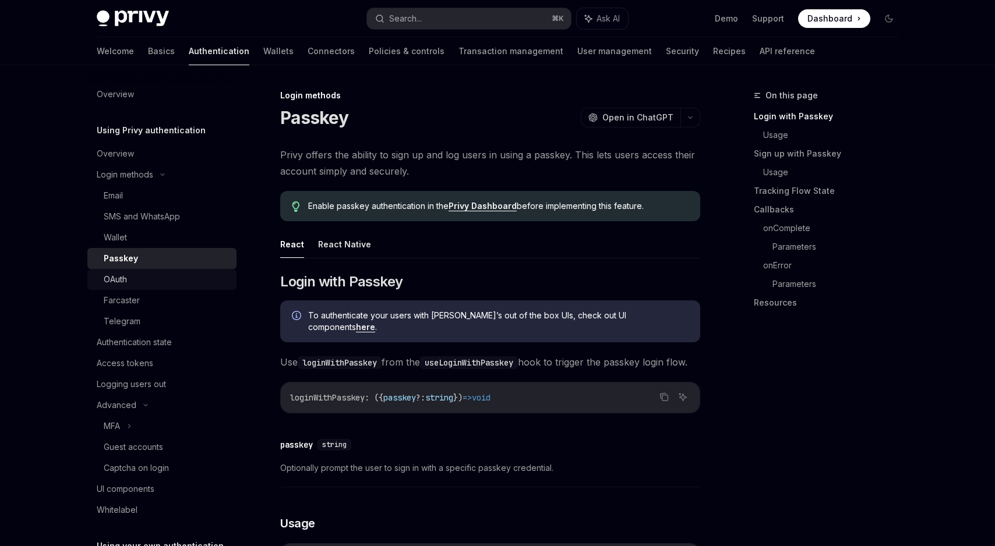
click at [144, 280] on div "OAuth" at bounding box center [167, 280] width 126 height 14
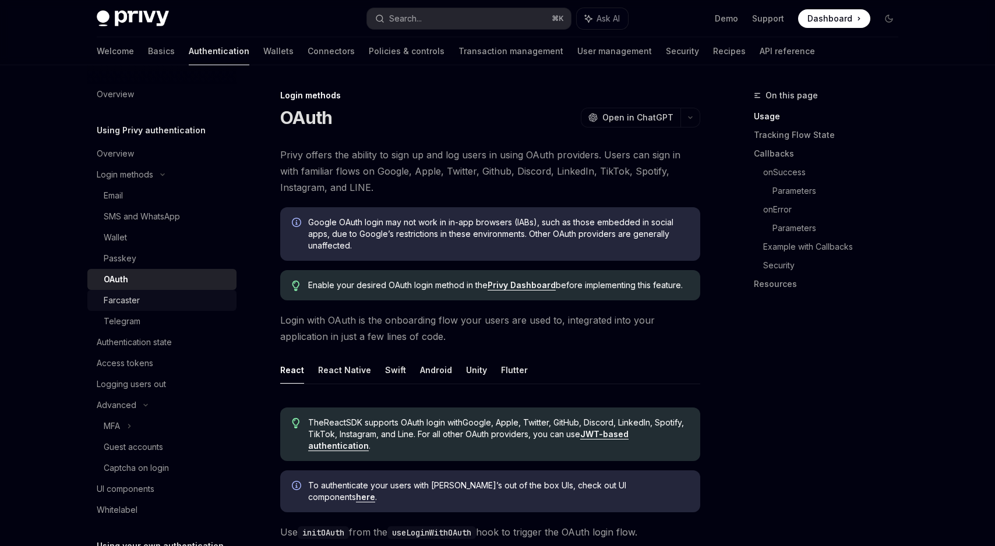
click at [147, 299] on div "Farcaster" at bounding box center [167, 301] width 126 height 14
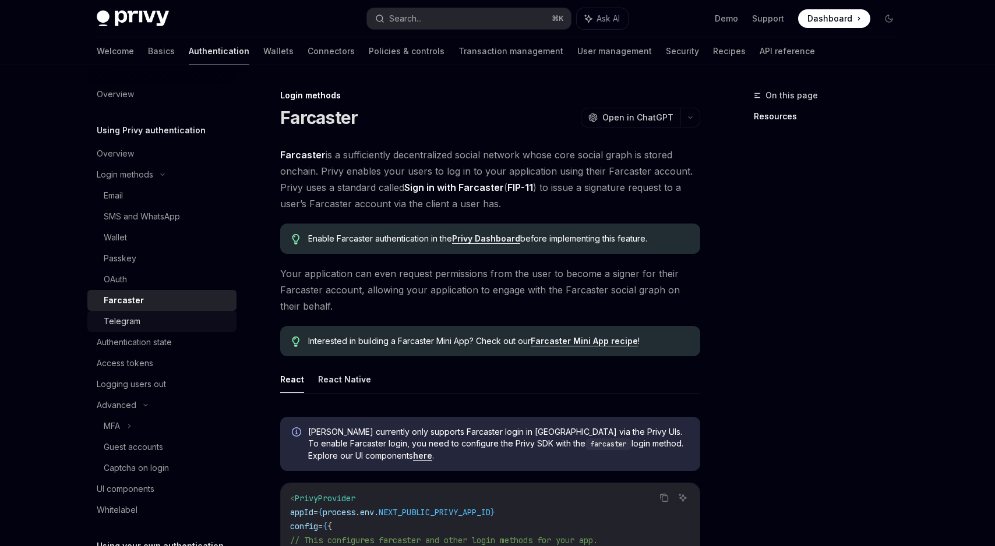
click at [151, 319] on div "Telegram" at bounding box center [167, 322] width 126 height 14
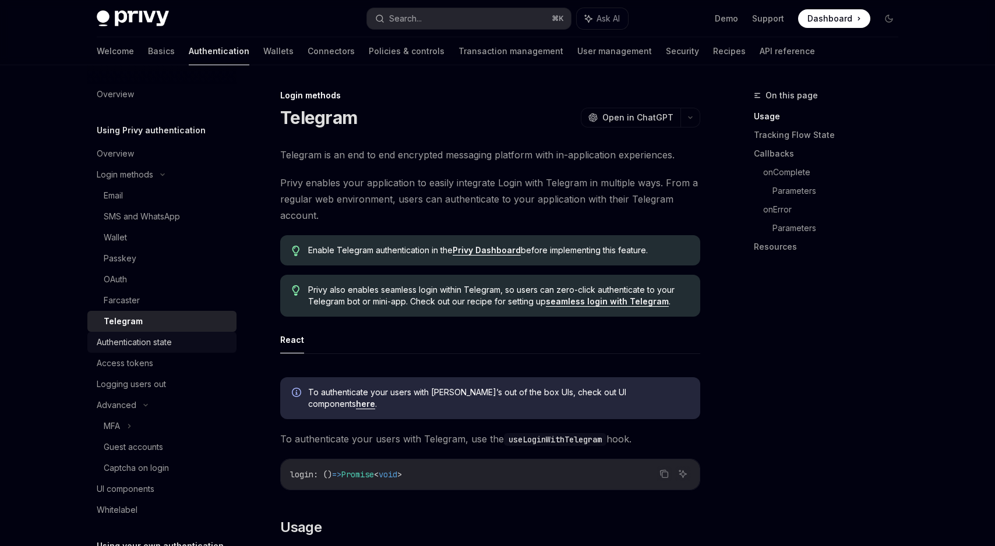
click at [154, 340] on div "Authentication state" at bounding box center [134, 343] width 75 height 14
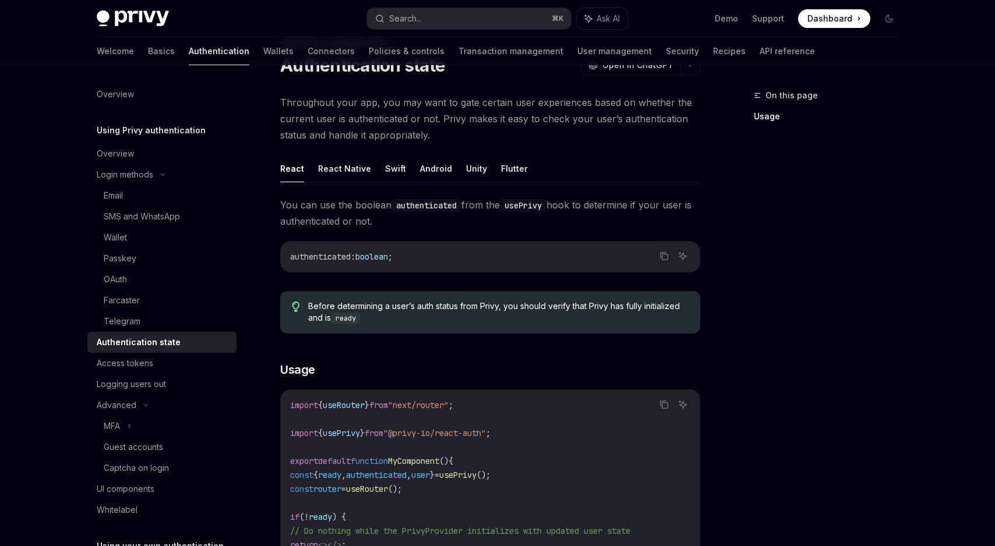
scroll to position [218, 0]
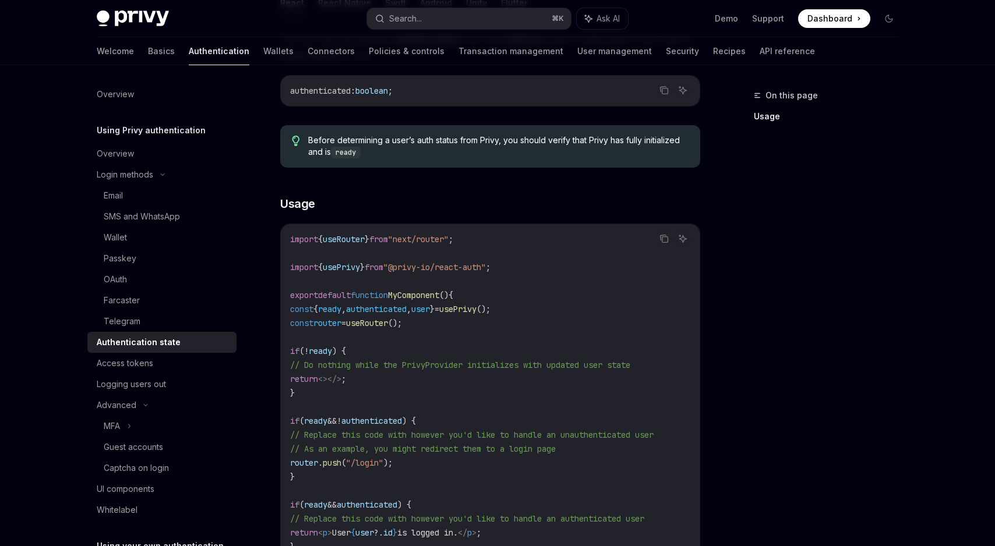
click at [351, 264] on span "usePrivy" at bounding box center [341, 267] width 37 height 10
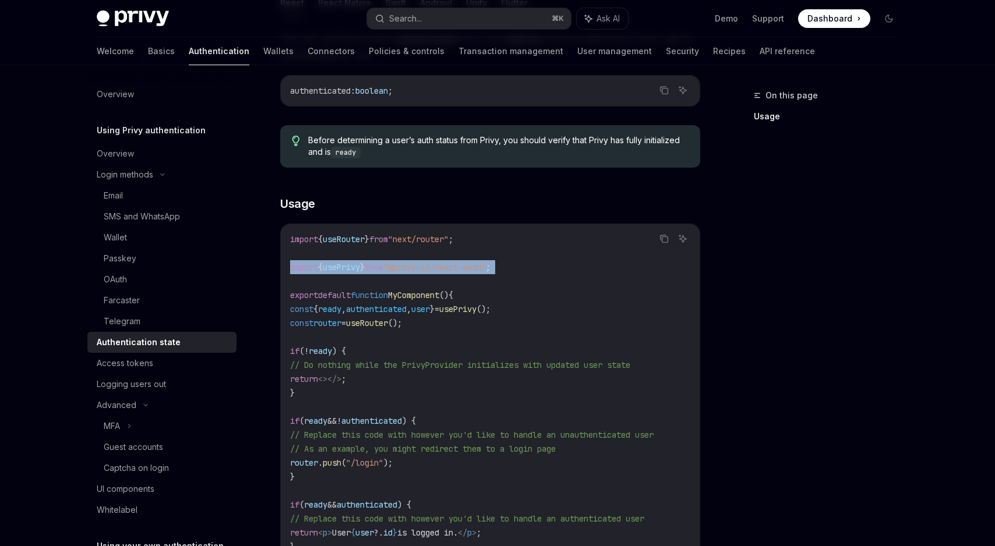
click at [351, 264] on span "usePrivy" at bounding box center [341, 267] width 37 height 10
click at [417, 269] on span ""@privy-io/react-auth"" at bounding box center [434, 267] width 103 height 10
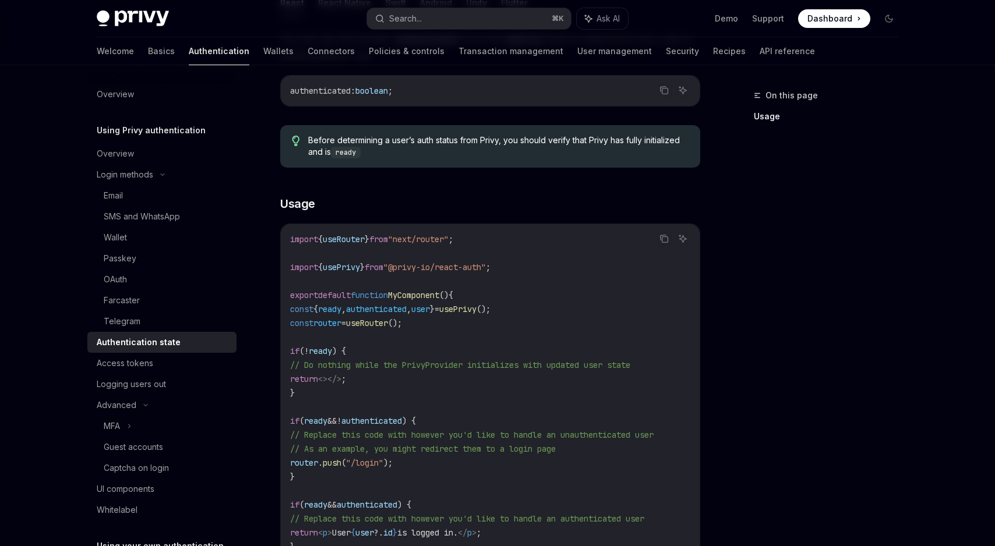
click at [417, 269] on span ""@privy-io/react-auth"" at bounding box center [434, 267] width 103 height 10
click at [431, 269] on span ""@privy-io/react-auth"" at bounding box center [434, 267] width 103 height 10
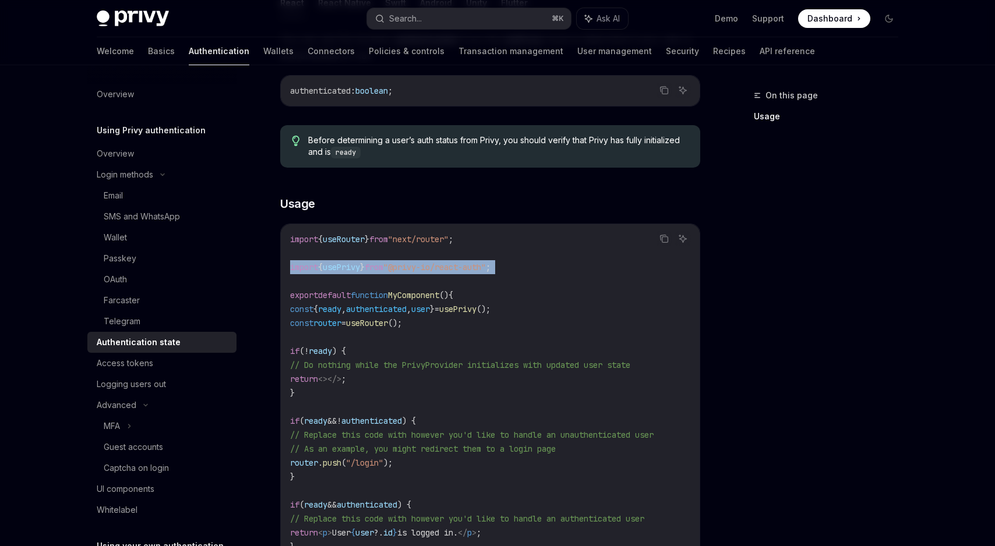
click at [449, 269] on span ""@privy-io/react-auth"" at bounding box center [434, 267] width 103 height 10
click at [404, 292] on span "MyComponent" at bounding box center [413, 295] width 51 height 10
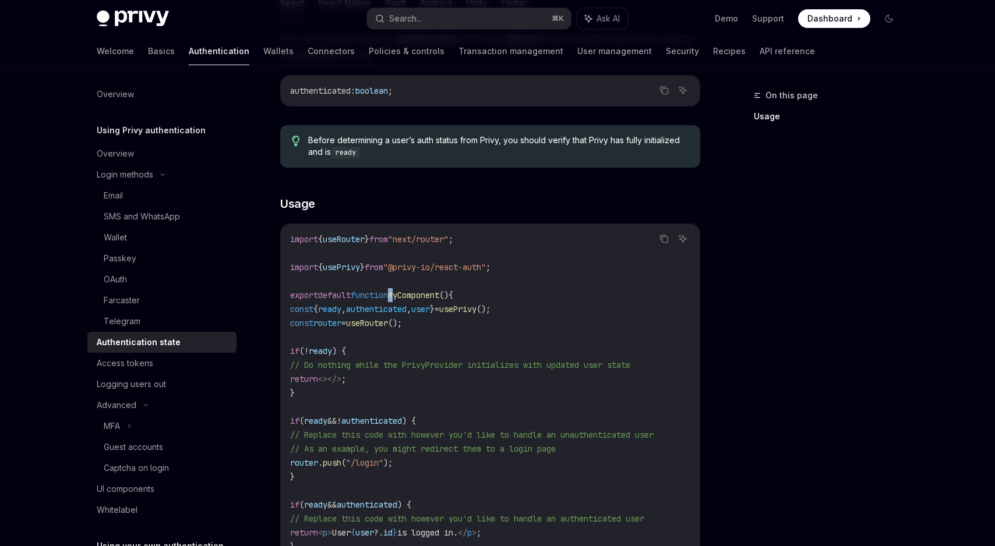
click at [404, 292] on span "MyComponent" at bounding box center [413, 295] width 51 height 10
click at [411, 309] on span "," at bounding box center [409, 309] width 5 height 10
click at [379, 322] on span "useRouter" at bounding box center [367, 323] width 42 height 10
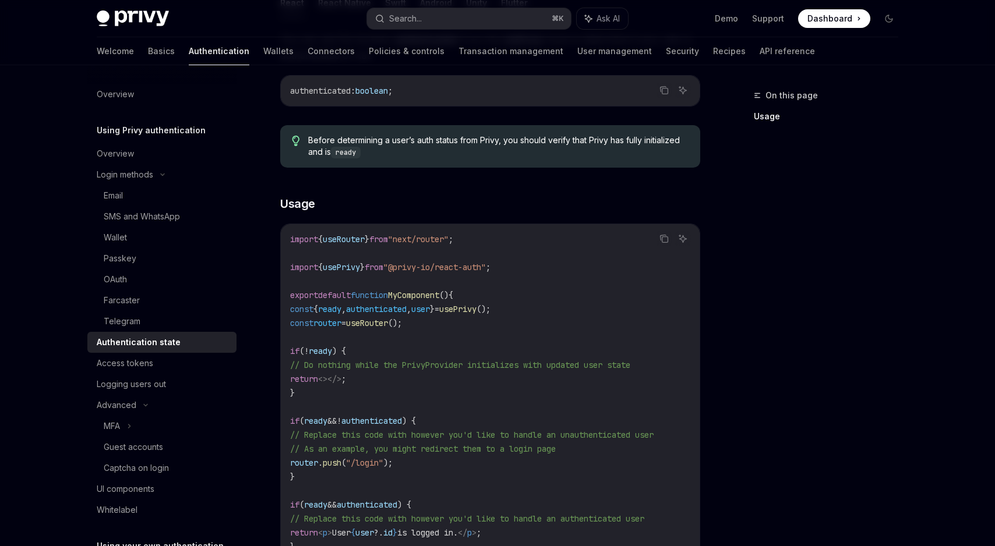
click at [379, 322] on span "useRouter" at bounding box center [367, 323] width 42 height 10
click at [324, 355] on span "ready" at bounding box center [320, 351] width 23 height 10
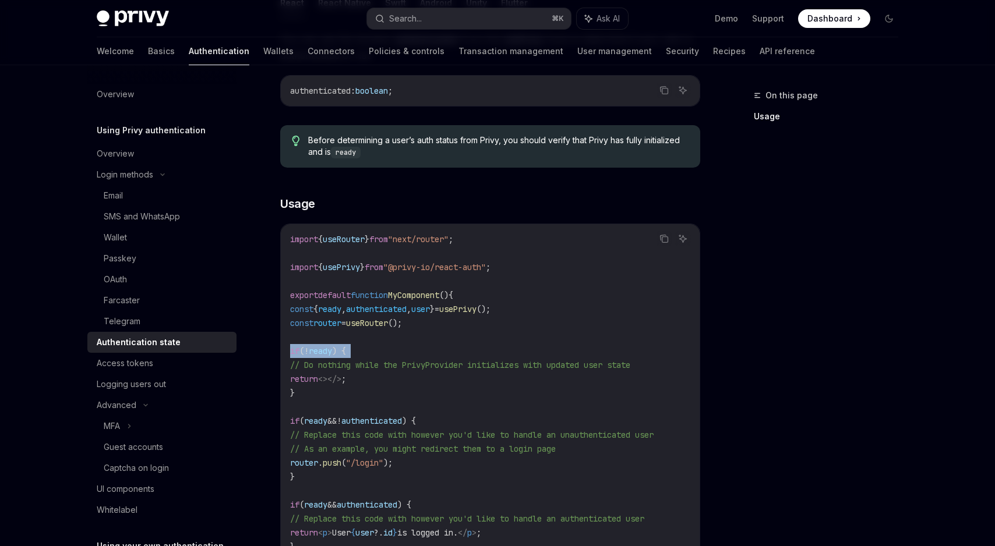
click at [317, 394] on code "import { useRouter } from "next/router" ; import { usePrivy } from "@privy-io/r…" at bounding box center [490, 400] width 400 height 336
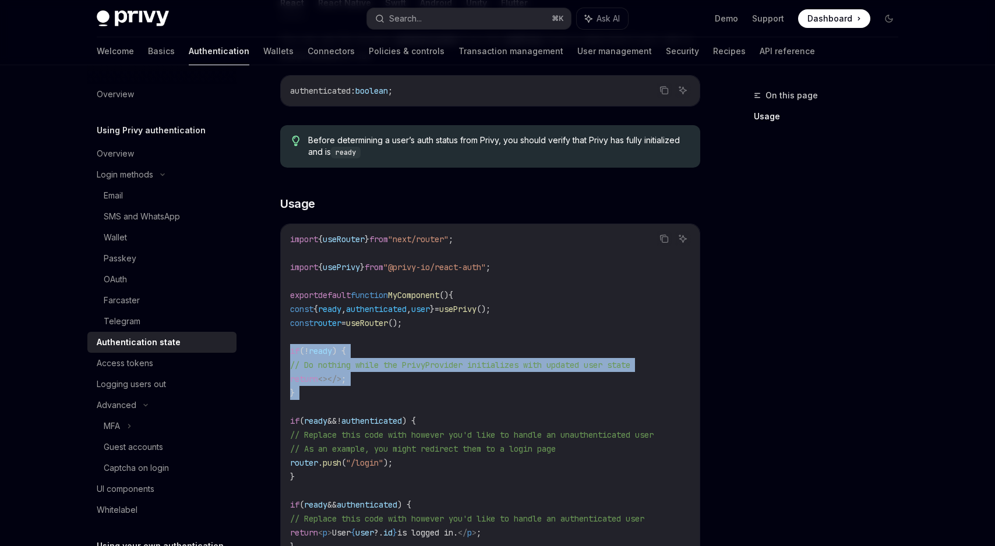
drag, startPoint x: 317, startPoint y: 394, endPoint x: 288, endPoint y: 351, distance: 52.4
click at [288, 351] on div "import { useRouter } from "next/router" ; import { usePrivy } from "@privy-io/r…" at bounding box center [490, 400] width 419 height 352
drag, startPoint x: 288, startPoint y: 351, endPoint x: 295, endPoint y: 392, distance: 41.5
click at [295, 392] on div "import { useRouter } from "next/router" ; import { usePrivy } from "@privy-io/r…" at bounding box center [490, 400] width 419 height 352
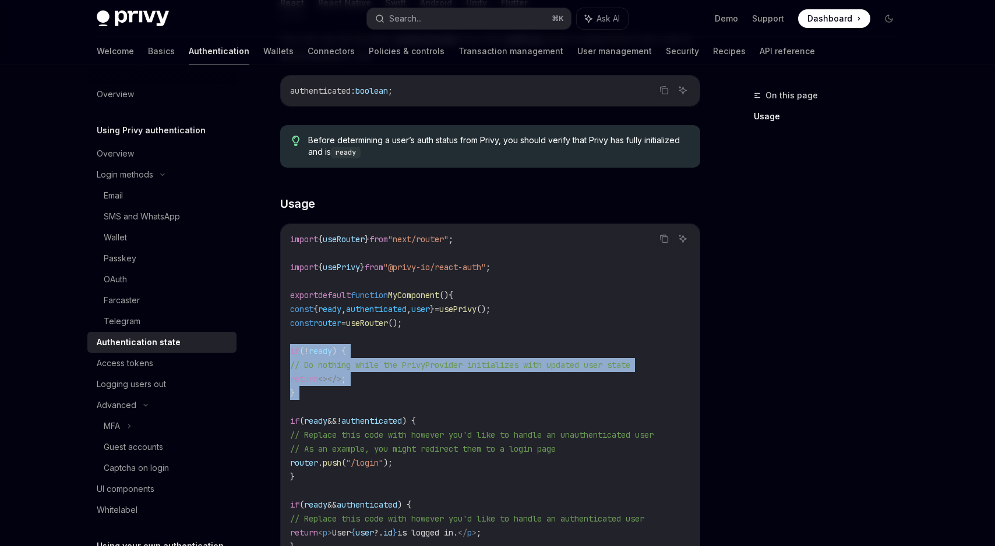
click at [295, 392] on code "import { useRouter } from "next/router" ; import { usePrivy } from "@privy-io/r…" at bounding box center [490, 400] width 400 height 336
drag, startPoint x: 295, startPoint y: 392, endPoint x: 290, endPoint y: 351, distance: 41.2
click at [290, 351] on div "import { useRouter } from "next/router" ; import { usePrivy } from "@privy-io/r…" at bounding box center [490, 400] width 419 height 352
drag, startPoint x: 290, startPoint y: 351, endPoint x: 287, endPoint y: 398, distance: 47.2
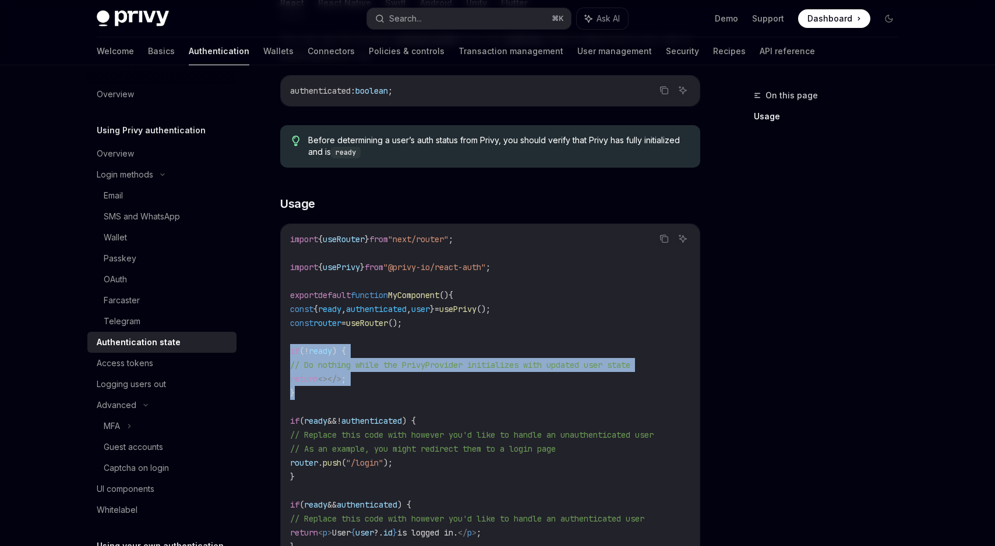
click at [287, 398] on div "import { useRouter } from "next/router" ; import { usePrivy } from "@privy-io/r…" at bounding box center [490, 400] width 419 height 352
click at [295, 394] on code "import { useRouter } from "next/router" ; import { usePrivy } from "@privy-io/r…" at bounding box center [490, 400] width 400 height 336
drag, startPoint x: 295, startPoint y: 394, endPoint x: 292, endPoint y: 351, distance: 43.2
click at [292, 351] on code "import { useRouter } from "next/router" ; import { usePrivy } from "@privy-io/r…" at bounding box center [490, 400] width 400 height 336
click at [292, 351] on span "if" at bounding box center [294, 351] width 9 height 10
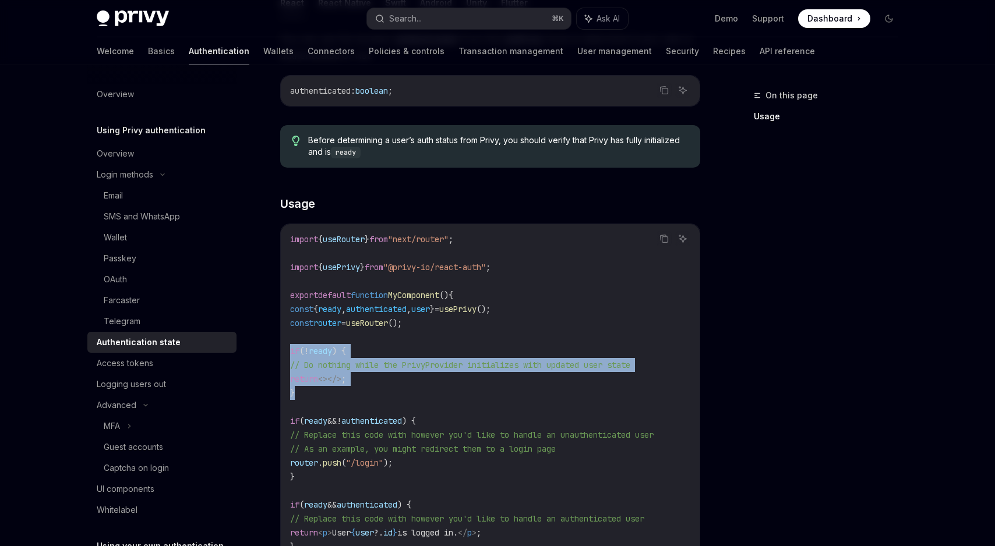
drag, startPoint x: 292, startPoint y: 351, endPoint x: 289, endPoint y: 393, distance: 42.0
click at [289, 393] on div "import { useRouter } from "next/router" ; import { usePrivy } from "@privy-io/r…" at bounding box center [490, 400] width 419 height 352
click at [292, 394] on span "}" at bounding box center [292, 393] width 5 height 10
drag, startPoint x: 294, startPoint y: 395, endPoint x: 283, endPoint y: 351, distance: 44.9
click at [283, 351] on div "import { useRouter } from "next/router" ; import { usePrivy } from "@privy-io/r…" at bounding box center [490, 400] width 419 height 352
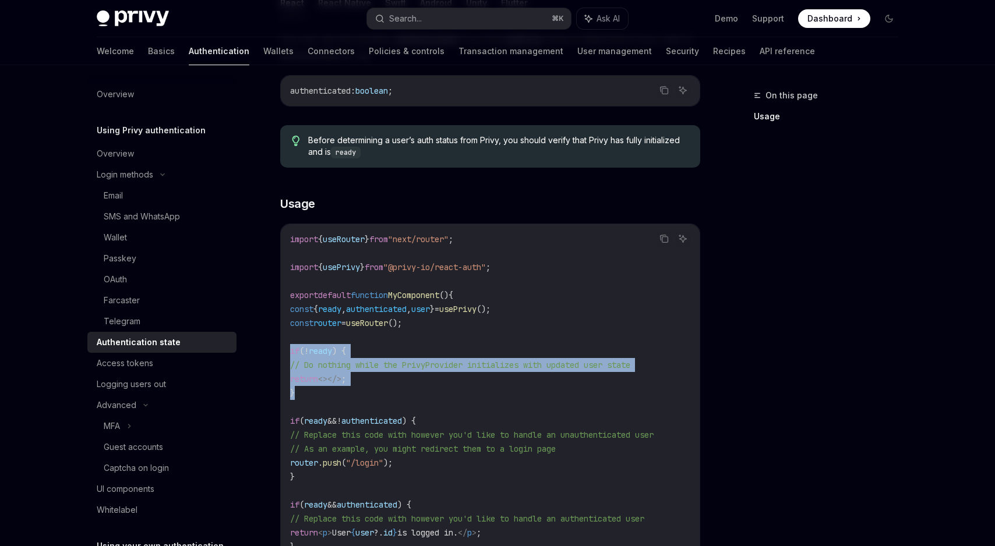
click at [287, 347] on div "import { useRouter } from "next/router" ; import { usePrivy } from "@privy-io/r…" at bounding box center [490, 400] width 419 height 352
drag, startPoint x: 287, startPoint y: 347, endPoint x: 290, endPoint y: 395, distance: 47.9
click at [290, 395] on div "import { useRouter } from "next/router" ; import { usePrivy } from "@privy-io/r…" at bounding box center [490, 400] width 419 height 352
click at [295, 394] on code "import { useRouter } from "next/router" ; import { usePrivy } from "@privy-io/r…" at bounding box center [490, 400] width 400 height 336
drag, startPoint x: 295, startPoint y: 394, endPoint x: 287, endPoint y: 354, distance: 40.6
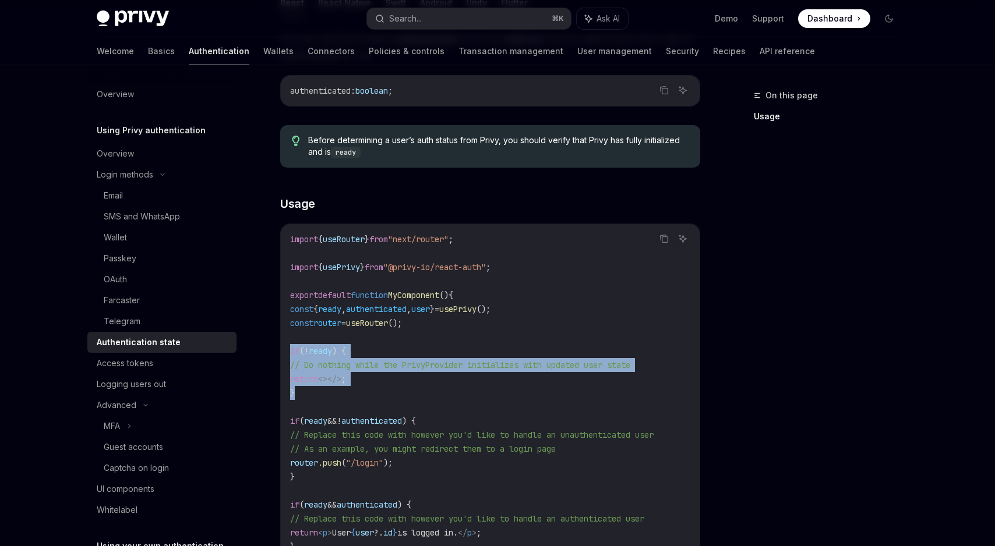
click at [287, 354] on div "import { useRouter } from "next/router" ; import { usePrivy } from "@privy-io/r…" at bounding box center [490, 400] width 419 height 352
drag, startPoint x: 287, startPoint y: 354, endPoint x: 293, endPoint y: 395, distance: 41.3
click at [293, 395] on div "import { useRouter } from "next/router" ; import { usePrivy } from "@privy-io/r…" at bounding box center [490, 400] width 419 height 352
click at [293, 395] on span "}" at bounding box center [292, 393] width 5 height 10
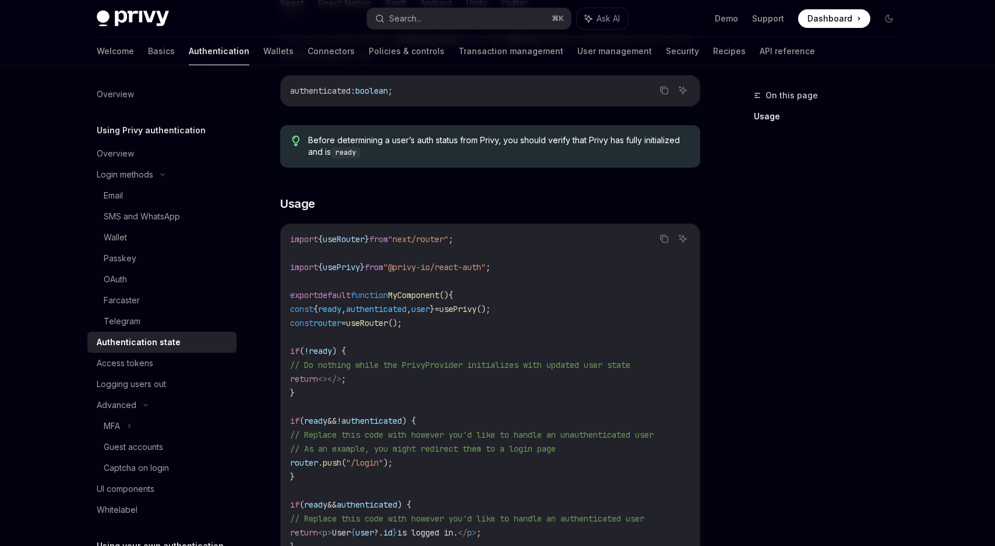
click at [436, 270] on span ""@privy-io/react-auth"" at bounding box center [434, 267] width 103 height 10
click at [432, 284] on code "import { useRouter } from "next/router" ; import { usePrivy } from "@privy-io/r…" at bounding box center [490, 400] width 400 height 336
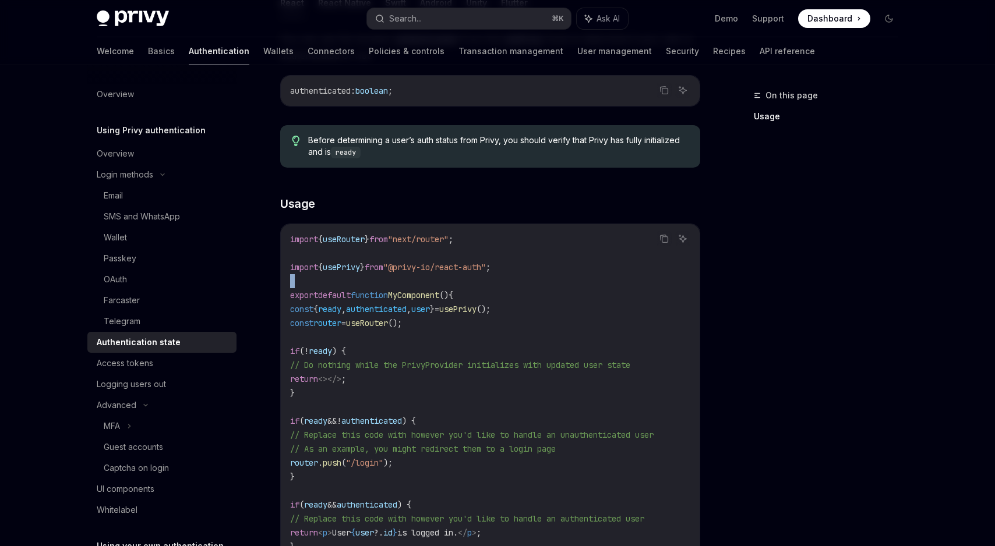
click at [432, 284] on code "import { useRouter } from "next/router" ; import { usePrivy } from "@privy-io/r…" at bounding box center [490, 400] width 400 height 336
click at [435, 292] on span "MyComponent" at bounding box center [413, 295] width 51 height 10
click at [430, 307] on span "user" at bounding box center [420, 309] width 19 height 10
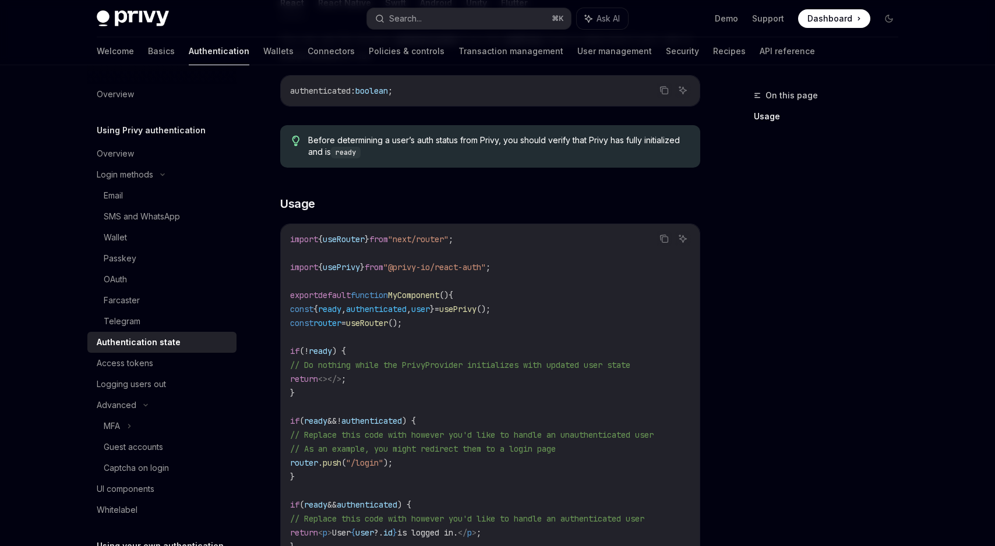
click at [430, 307] on span "user" at bounding box center [420, 309] width 19 height 10
click at [376, 324] on span "useRouter" at bounding box center [367, 323] width 42 height 10
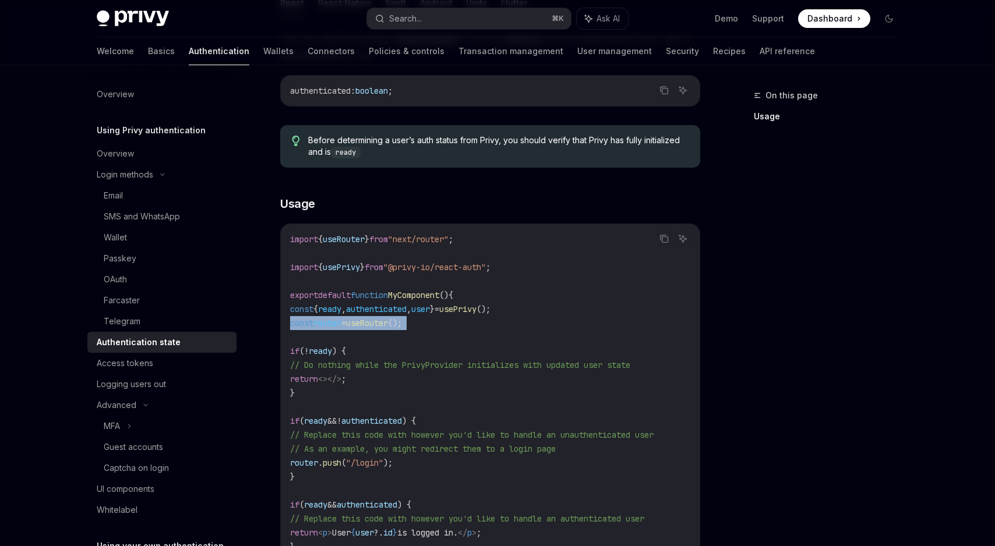
click at [326, 349] on span "ready" at bounding box center [320, 351] width 23 height 10
click at [304, 396] on code "import { useRouter } from "next/router" ; import { usePrivy } from "@privy-io/r…" at bounding box center [490, 400] width 400 height 336
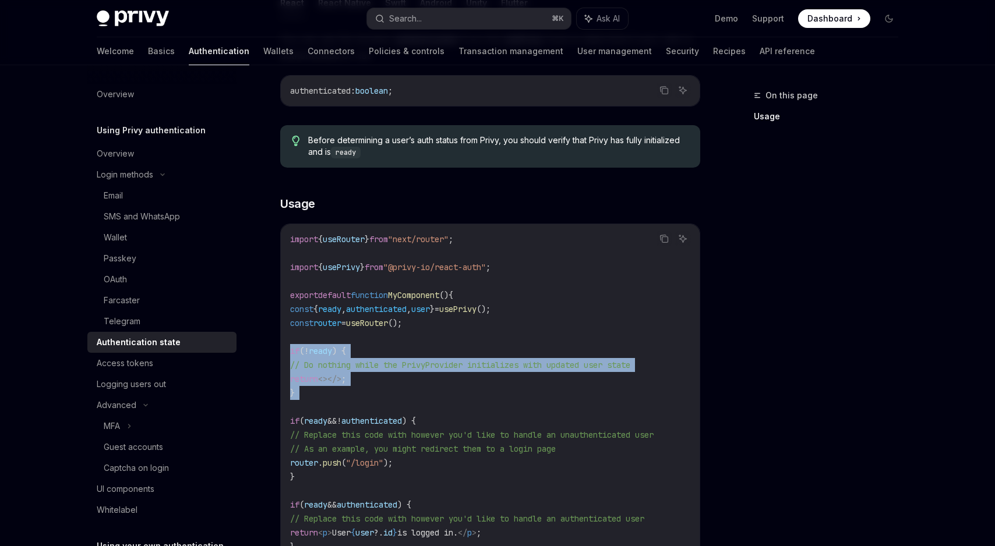
drag, startPoint x: 304, startPoint y: 396, endPoint x: 285, endPoint y: 348, distance: 51.3
click at [285, 348] on div "import { useRouter } from "next/router" ; import { usePrivy } from "@privy-io/r…" at bounding box center [490, 400] width 419 height 352
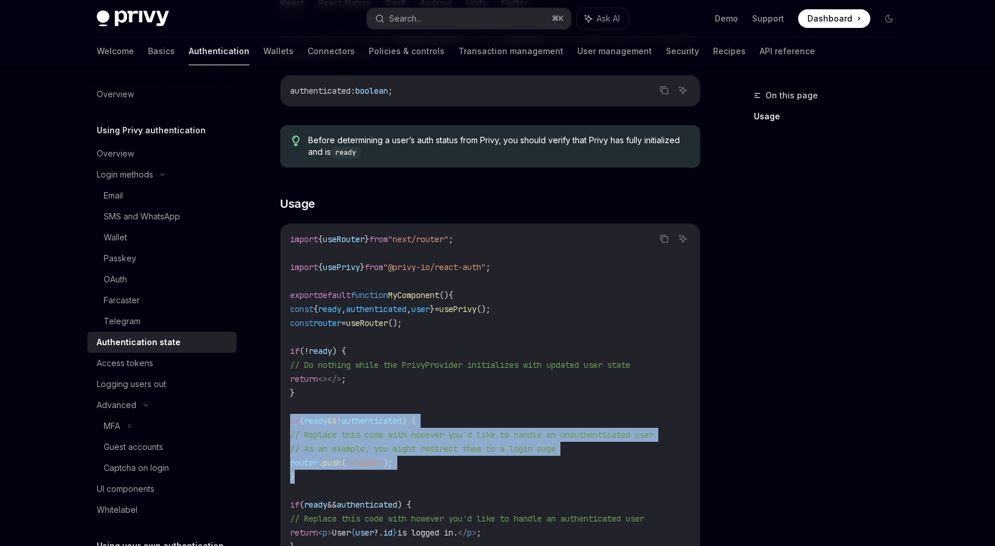
drag, startPoint x: 288, startPoint y: 422, endPoint x: 293, endPoint y: 475, distance: 53.8
click at [293, 475] on div "import { useRouter } from "next/router" ; import { usePrivy } from "@privy-io/r…" at bounding box center [490, 400] width 419 height 352
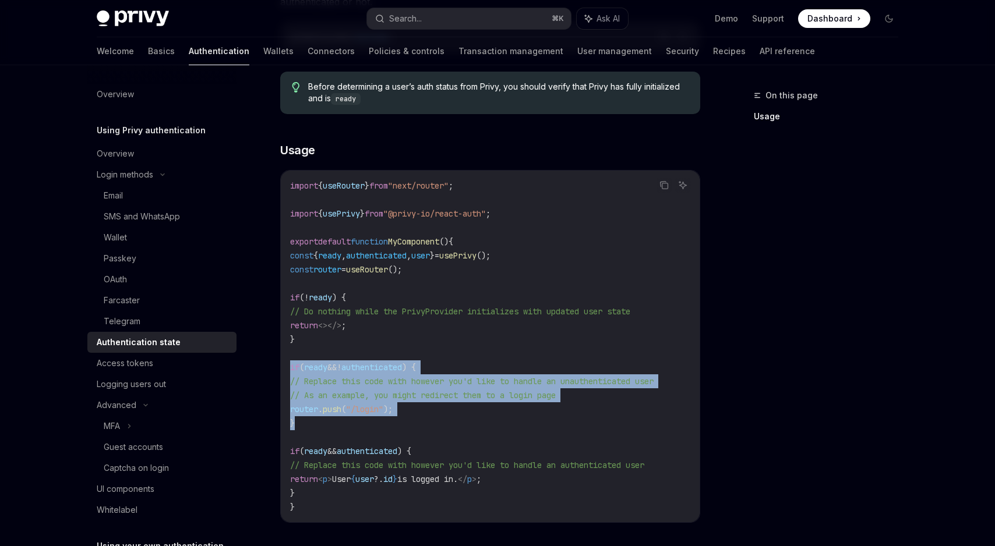
scroll to position [284, 0]
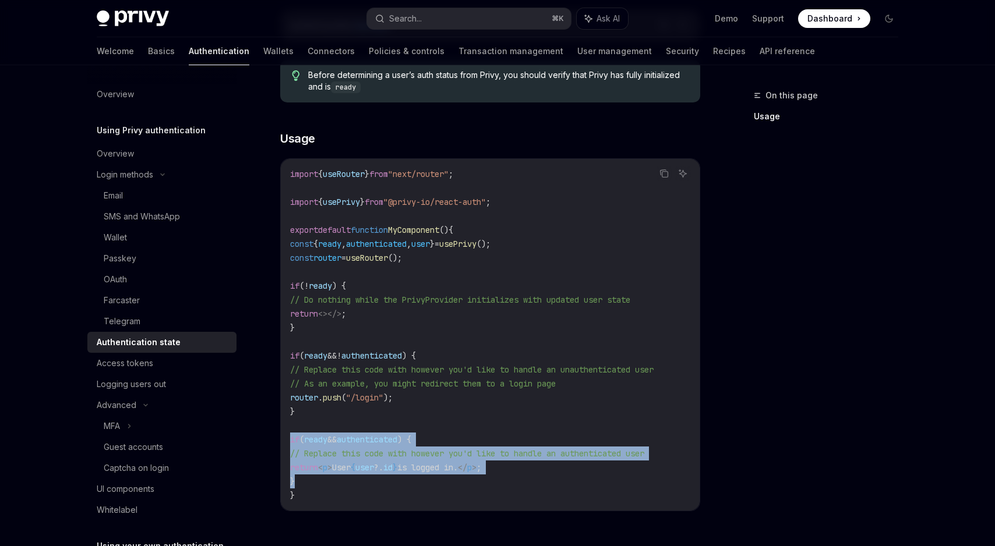
drag, startPoint x: 300, startPoint y: 483, endPoint x: 287, endPoint y: 440, distance: 45.0
click at [287, 440] on div "import { useRouter } from "next/router" ; import { usePrivy } from "@privy-io/r…" at bounding box center [490, 335] width 419 height 352
drag, startPoint x: 287, startPoint y: 440, endPoint x: 301, endPoint y: 484, distance: 45.9
click at [301, 484] on div "import { useRouter } from "next/router" ; import { usePrivy } from "@privy-io/r…" at bounding box center [490, 335] width 419 height 352
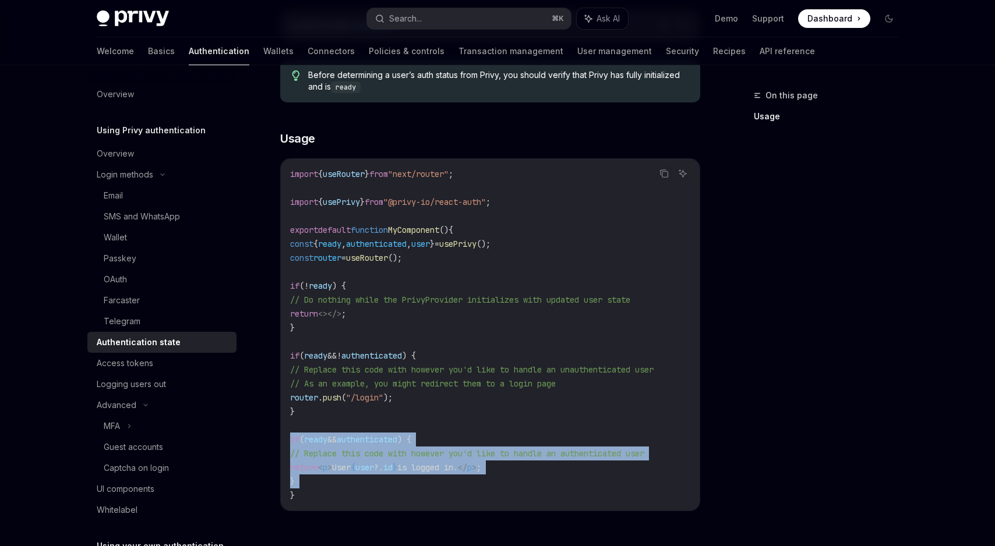
click at [301, 484] on code "import { useRouter } from "next/router" ; import { usePrivy } from "@privy-io/r…" at bounding box center [490, 335] width 400 height 336
drag, startPoint x: 294, startPoint y: 482, endPoint x: 288, endPoint y: 442, distance: 40.6
click at [288, 442] on div "import { useRouter } from "next/router" ; import { usePrivy } from "@privy-io/r…" at bounding box center [490, 335] width 419 height 352
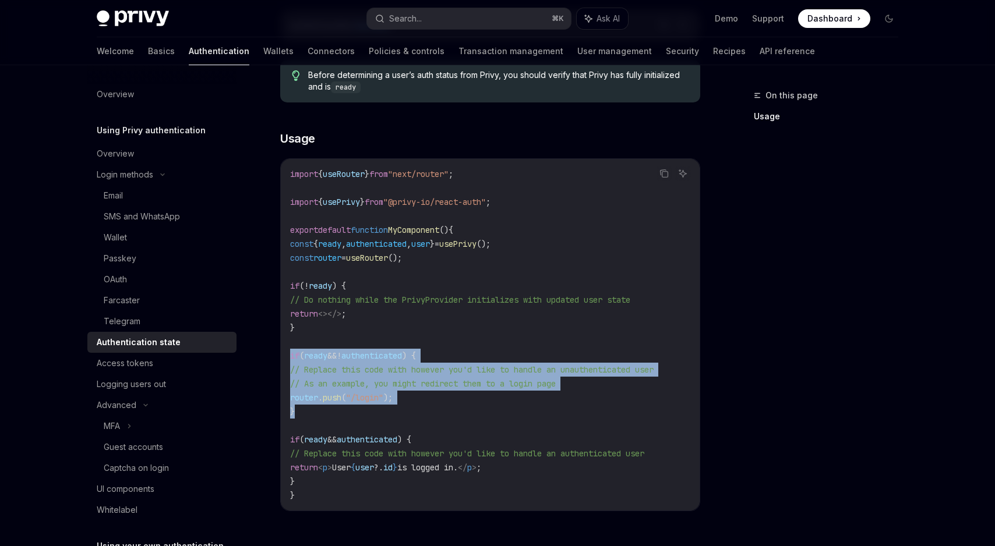
drag, startPoint x: 295, startPoint y: 411, endPoint x: 287, endPoint y: 357, distance: 54.7
click at [287, 357] on div "import { useRouter } from "next/router" ; import { usePrivy } from "@privy-io/r…" at bounding box center [490, 335] width 419 height 352
drag, startPoint x: 287, startPoint y: 357, endPoint x: 290, endPoint y: 412, distance: 54.8
click at [290, 412] on div "import { useRouter } from "next/router" ; import { usePrivy } from "@privy-io/r…" at bounding box center [490, 335] width 419 height 352
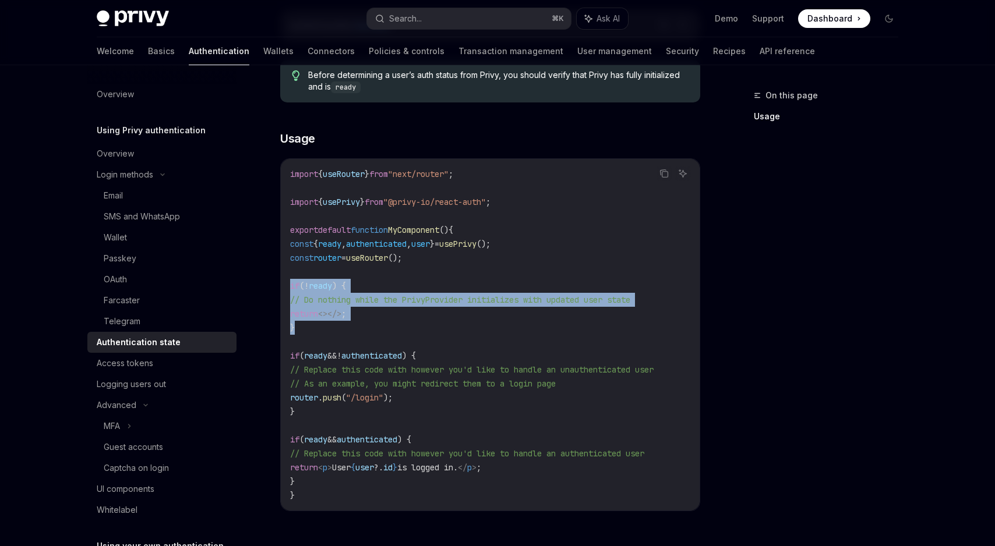
drag, startPoint x: 290, startPoint y: 289, endPoint x: 295, endPoint y: 331, distance: 42.2
click at [295, 331] on code "import { useRouter } from "next/router" ; import { usePrivy } from "@privy-io/r…" at bounding box center [490, 335] width 400 height 336
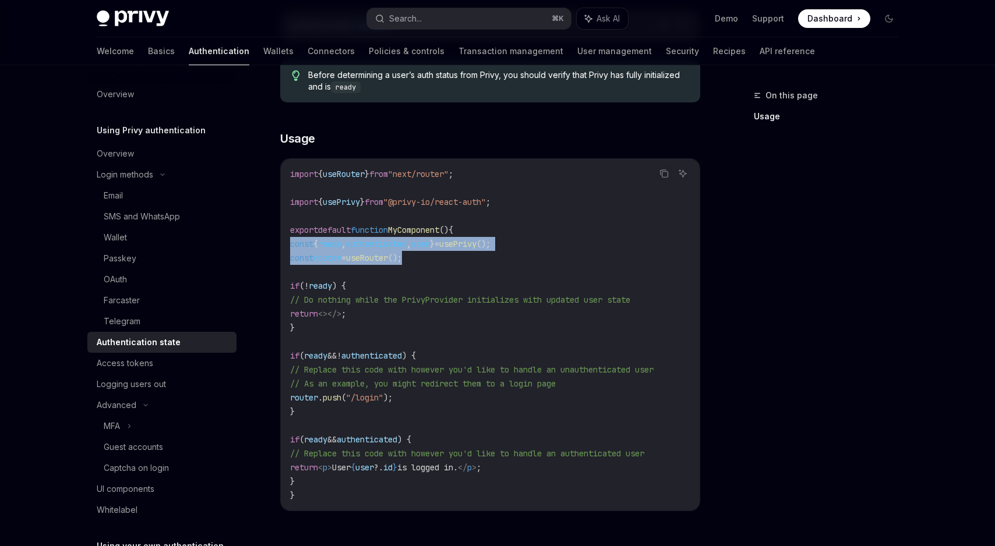
drag, startPoint x: 290, startPoint y: 239, endPoint x: 428, endPoint y: 260, distance: 139.6
click at [428, 260] on code "import { useRouter } from "next/router" ; import { usePrivy } from "@privy-io/r…" at bounding box center [490, 335] width 400 height 336
drag, startPoint x: 428, startPoint y: 260, endPoint x: 292, endPoint y: 247, distance: 135.8
click at [292, 247] on code "import { useRouter } from "next/router" ; import { usePrivy } from "@privy-io/r…" at bounding box center [490, 335] width 400 height 336
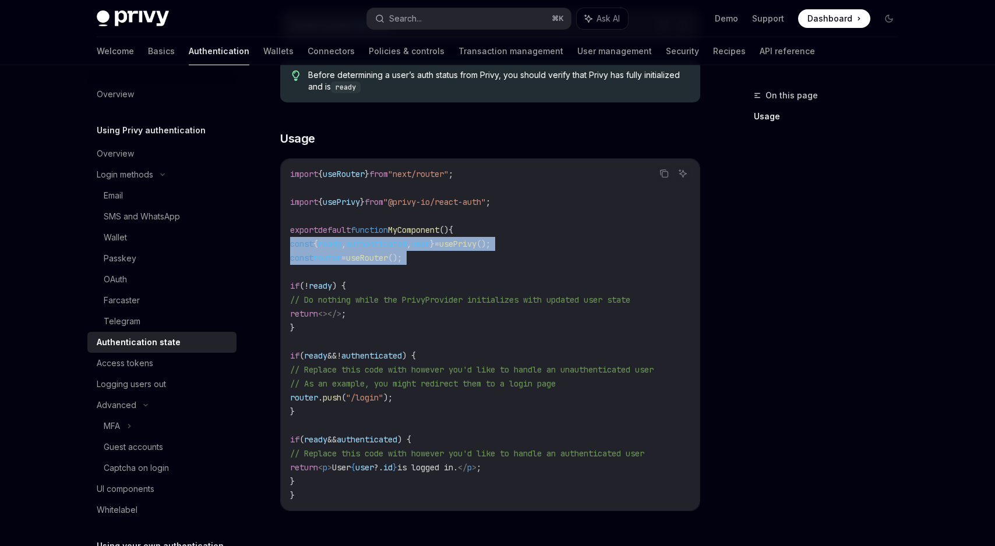
click at [292, 247] on span "const" at bounding box center [301, 244] width 23 height 10
drag, startPoint x: 292, startPoint y: 247, endPoint x: 434, endPoint y: 257, distance: 141.9
click at [434, 257] on code "import { useRouter } from "next/router" ; import { usePrivy } from "@privy-io/r…" at bounding box center [490, 335] width 400 height 336
drag, startPoint x: 289, startPoint y: 243, endPoint x: 429, endPoint y: 257, distance: 140.6
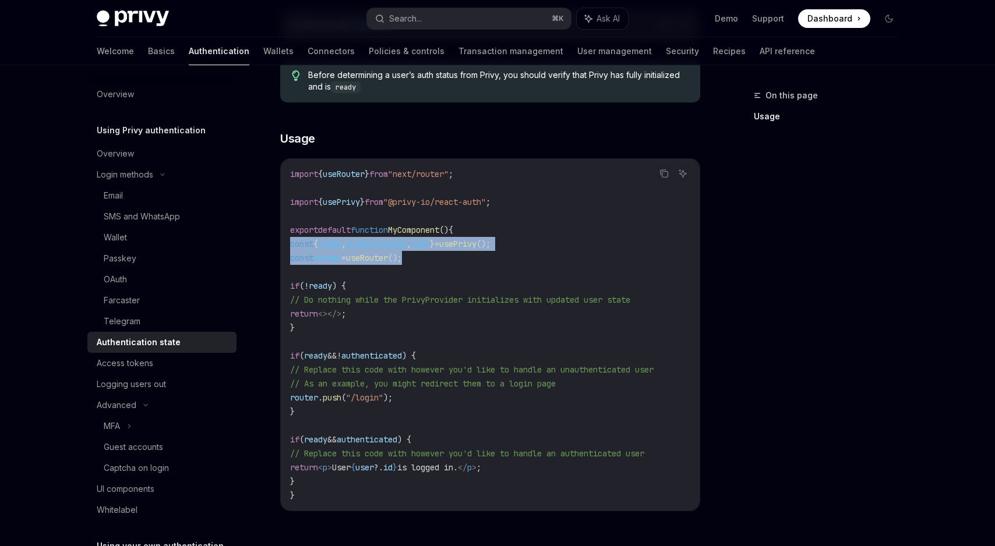
click at [429, 257] on div "import { useRouter } from "next/router" ; import { usePrivy } from "@privy-io/r…" at bounding box center [490, 335] width 419 height 352
click at [429, 257] on code "import { useRouter } from "next/router" ; import { usePrivy } from "@privy-io/r…" at bounding box center [490, 335] width 400 height 336
drag, startPoint x: 429, startPoint y: 257, endPoint x: 294, endPoint y: 244, distance: 135.3
click at [294, 244] on code "import { useRouter } from "next/router" ; import { usePrivy } from "@privy-io/r…" at bounding box center [490, 335] width 400 height 336
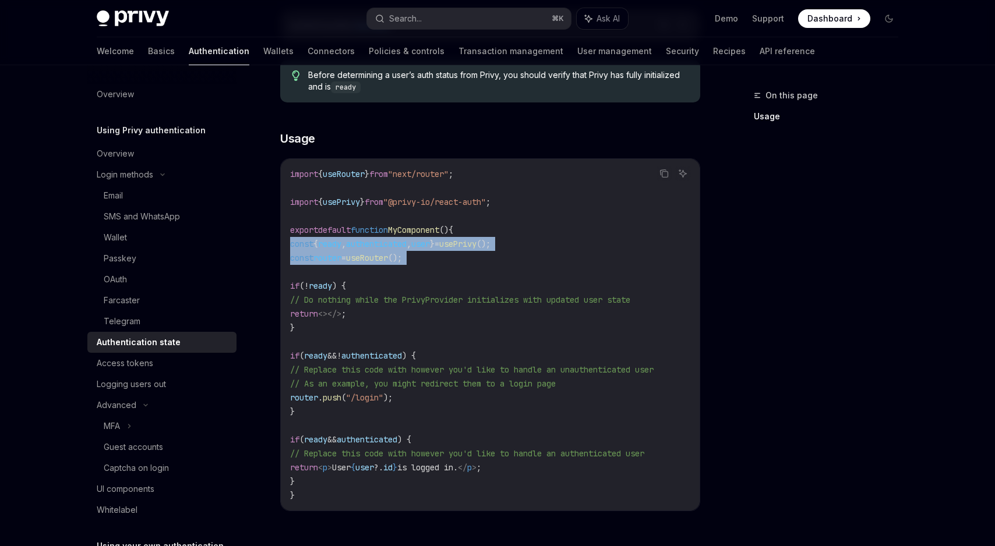
click at [294, 244] on span "const" at bounding box center [301, 244] width 23 height 10
click at [287, 242] on div "import { useRouter } from "next/router" ; import { usePrivy } from "@privy-io/r…" at bounding box center [490, 335] width 419 height 352
drag, startPoint x: 287, startPoint y: 242, endPoint x: 420, endPoint y: 264, distance: 135.2
click at [420, 264] on div "import { useRouter } from "next/router" ; import { usePrivy } from "@privy-io/r…" at bounding box center [490, 335] width 419 height 352
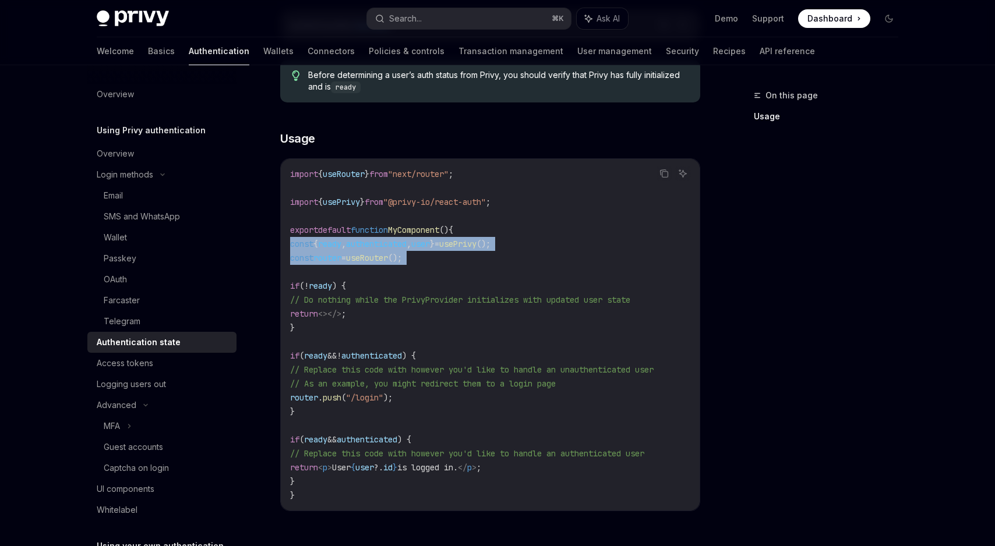
click at [420, 264] on code "import { useRouter } from "next/router" ; import { usePrivy } from "@privy-io/r…" at bounding box center [490, 335] width 400 height 336
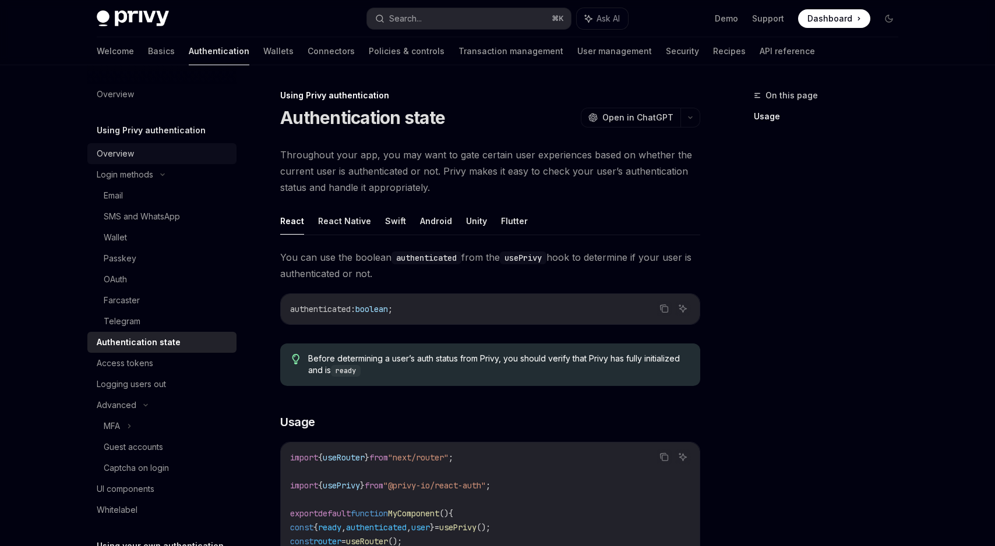
click at [143, 144] on link "Overview" at bounding box center [161, 153] width 149 height 21
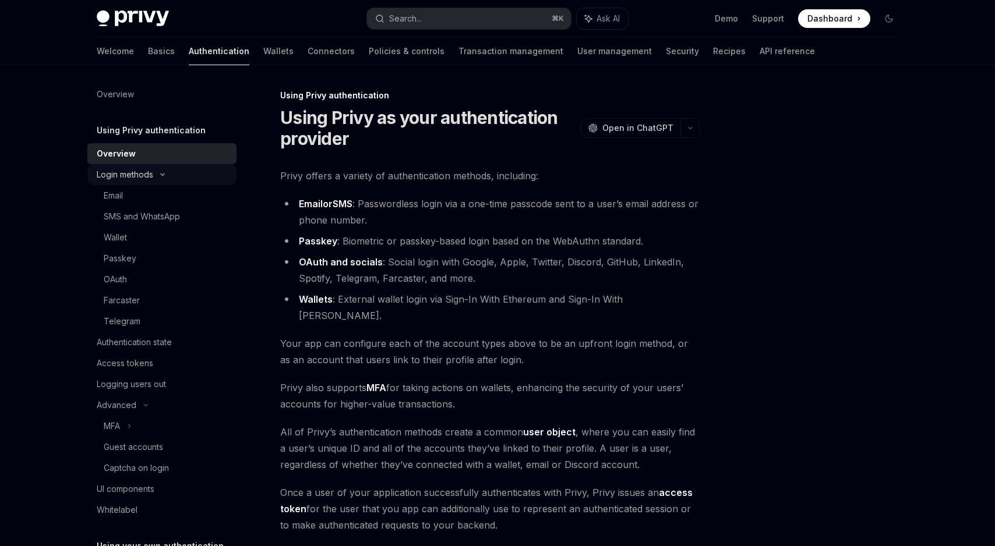
click at [150, 171] on div "Login methods" at bounding box center [125, 175] width 57 height 14
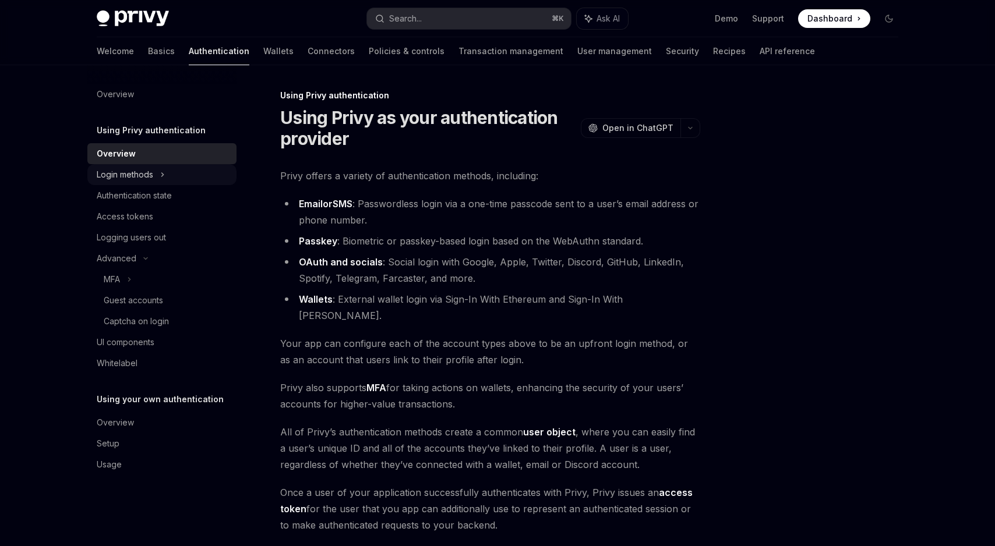
click at [146, 171] on div "Login methods" at bounding box center [125, 175] width 57 height 14
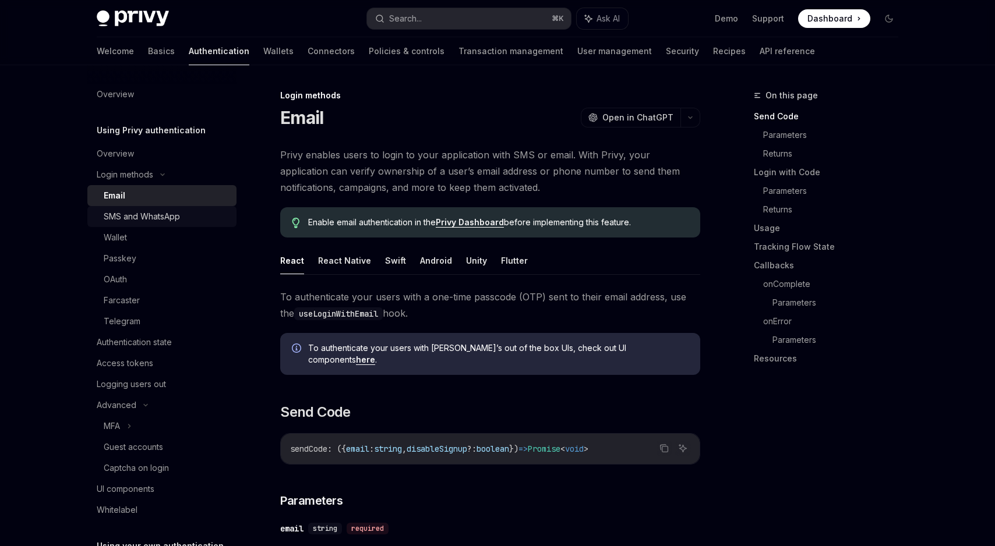
click at [153, 216] on div "SMS and WhatsApp" at bounding box center [142, 217] width 76 height 14
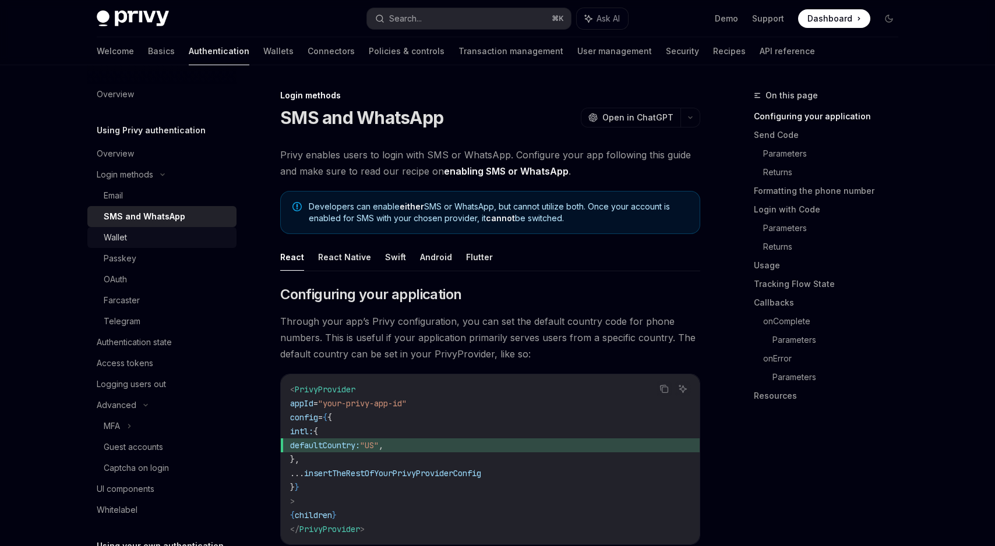
click at [150, 238] on div "Wallet" at bounding box center [167, 238] width 126 height 14
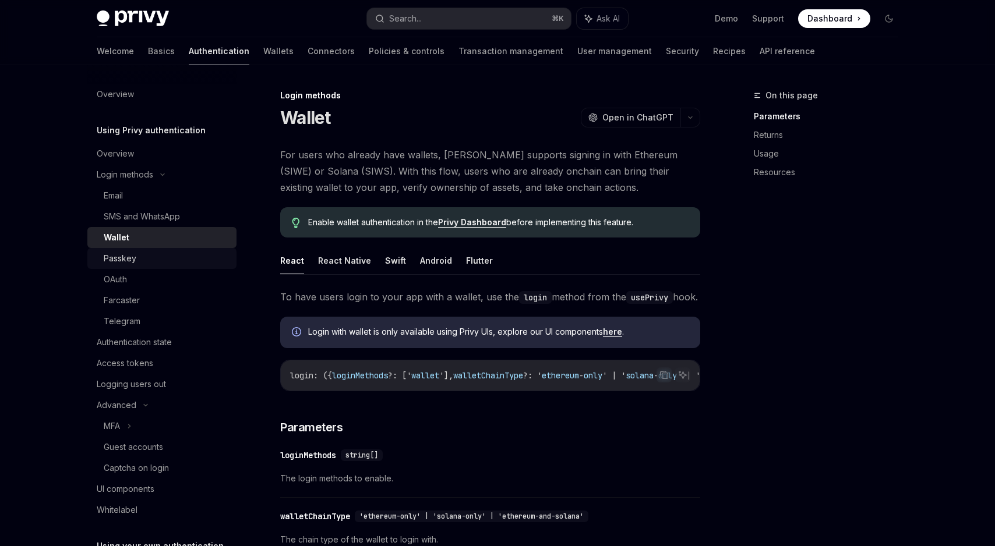
click at [153, 252] on div "Passkey" at bounding box center [167, 259] width 126 height 14
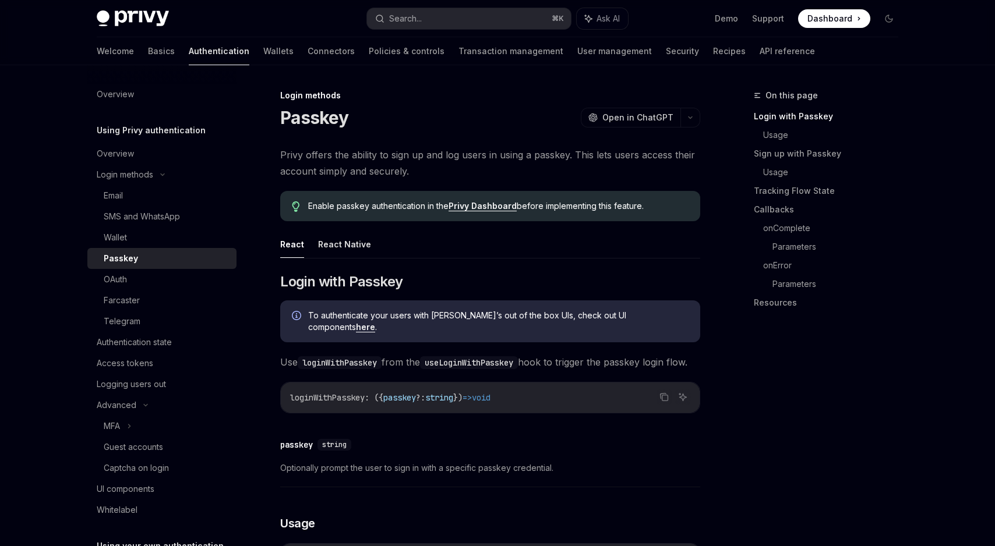
click at [311, 122] on h1 "Passkey" at bounding box center [314, 117] width 68 height 21
click at [130, 26] on img at bounding box center [133, 18] width 72 height 16
type textarea "*"
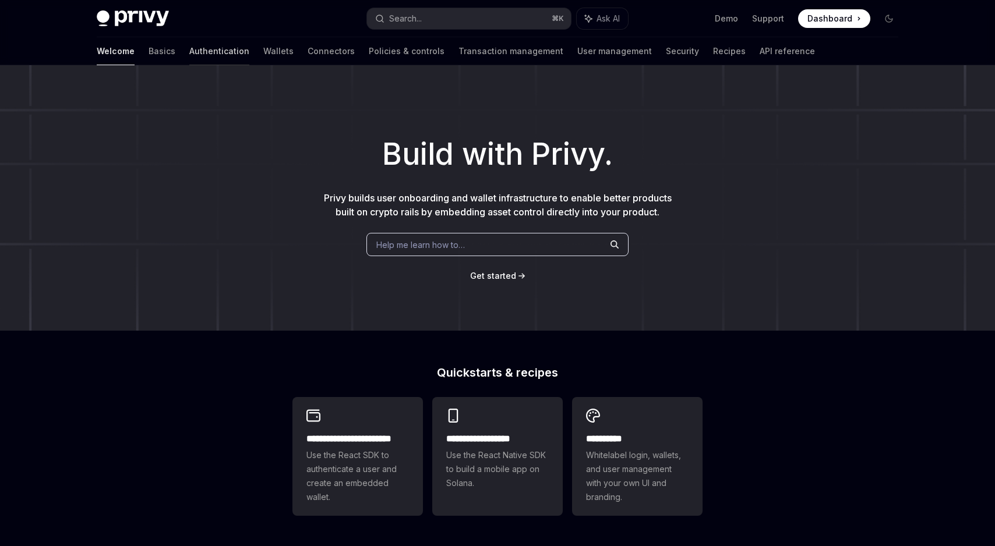
click at [189, 56] on link "Authentication" at bounding box center [219, 51] width 60 height 28
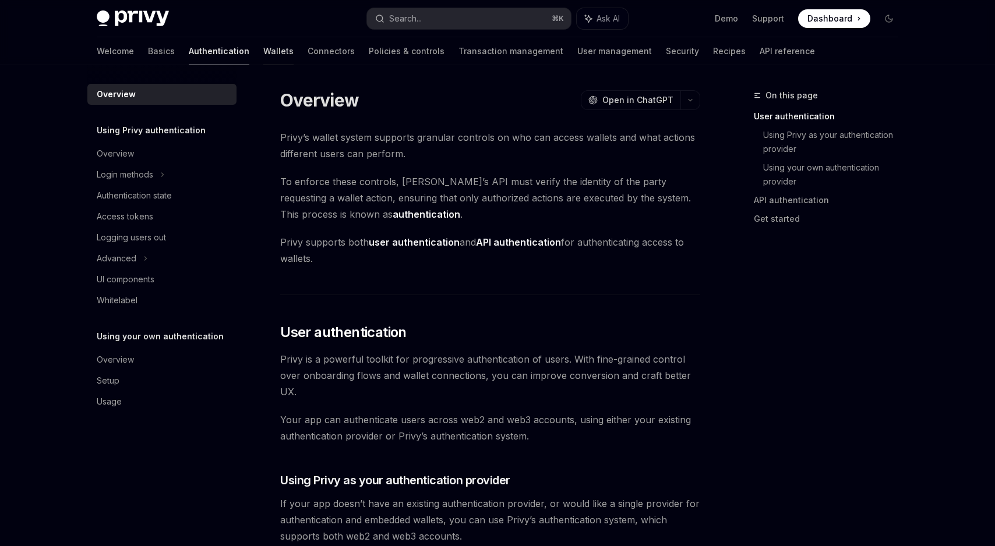
click at [263, 52] on link "Wallets" at bounding box center [278, 51] width 30 height 28
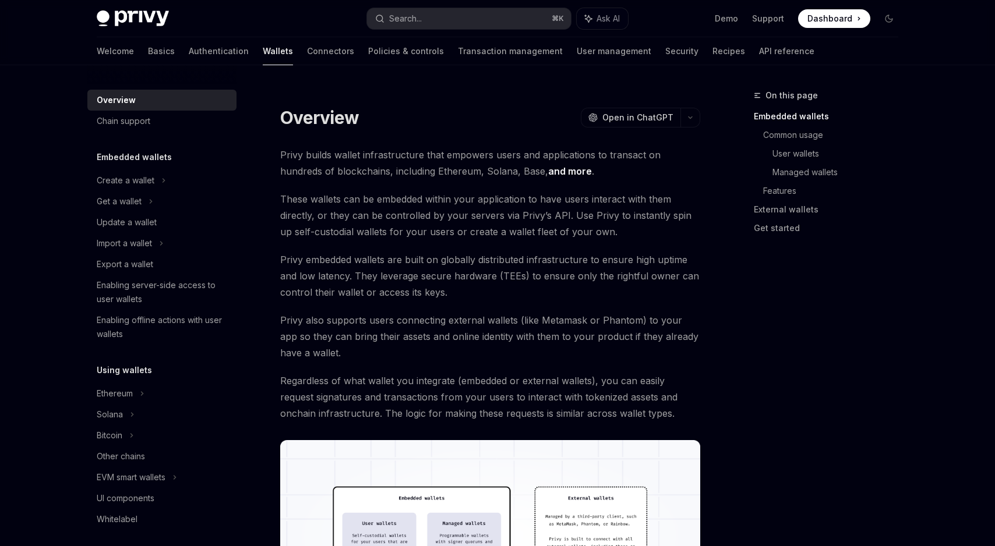
click at [155, 65] on div at bounding box center [161, 74] width 149 height 19
click at [189, 58] on link "Authentication" at bounding box center [219, 51] width 60 height 28
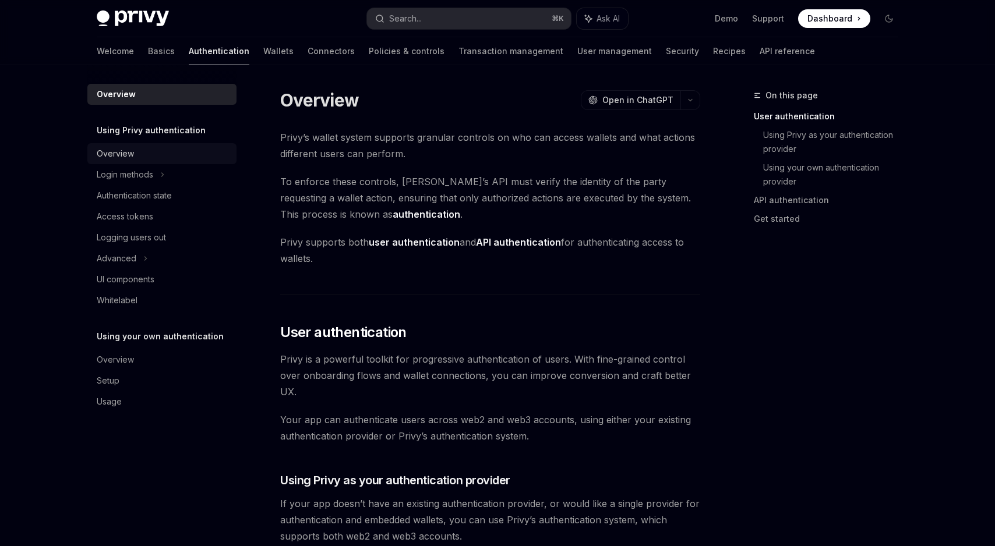
click at [128, 156] on div "Overview" at bounding box center [115, 154] width 37 height 14
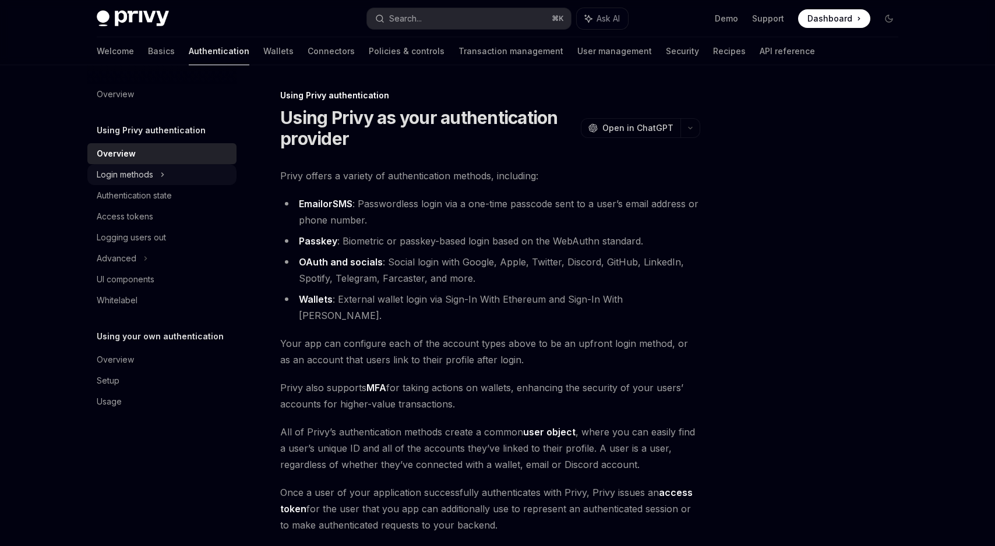
click at [139, 172] on div "Login methods" at bounding box center [125, 175] width 57 height 14
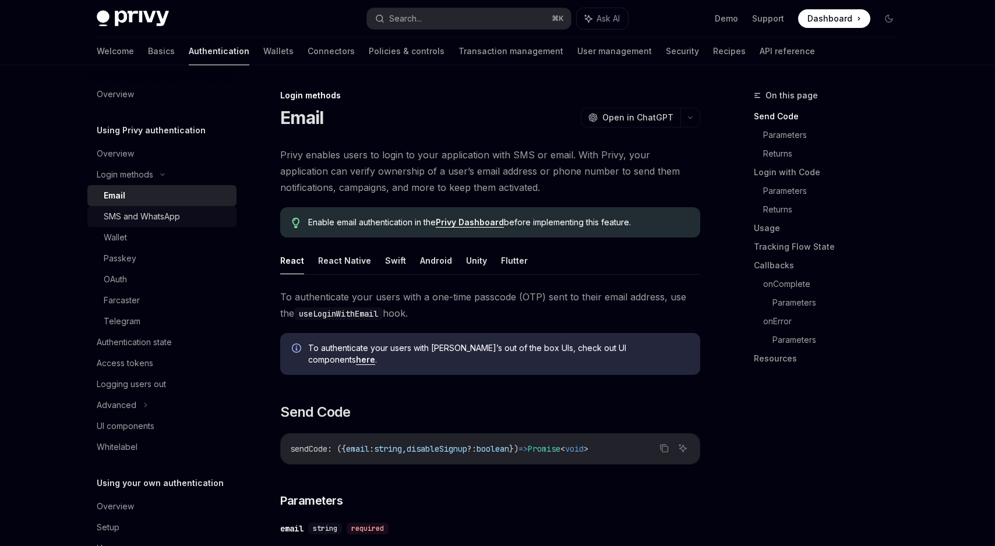
click at [139, 212] on div "SMS and WhatsApp" at bounding box center [142, 217] width 76 height 14
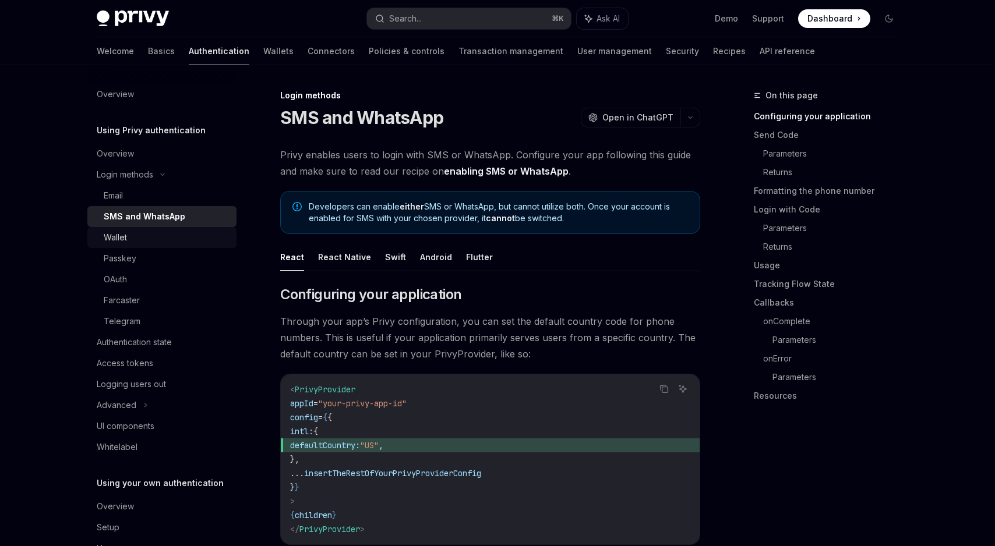
click at [133, 230] on link "Wallet" at bounding box center [161, 237] width 149 height 21
type textarea "*"
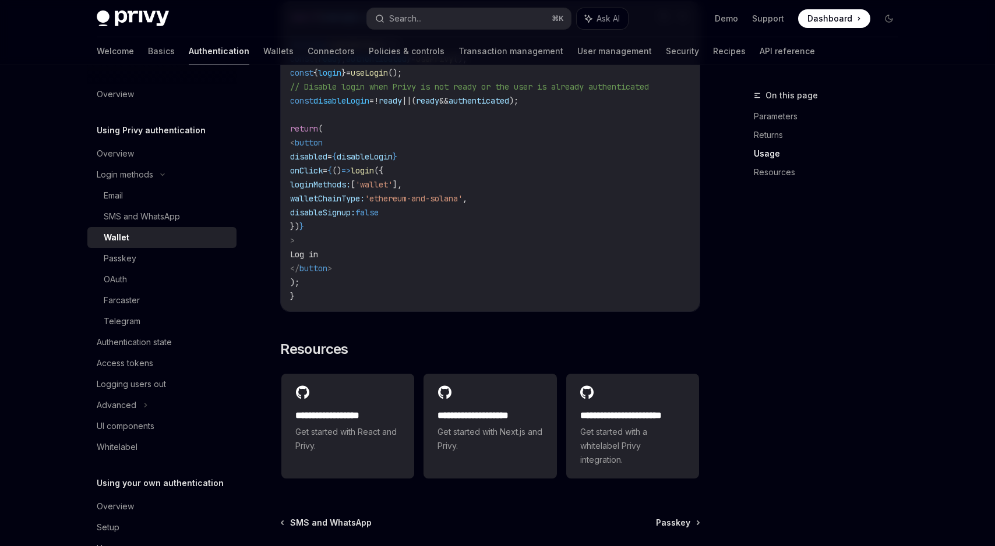
scroll to position [778, 0]
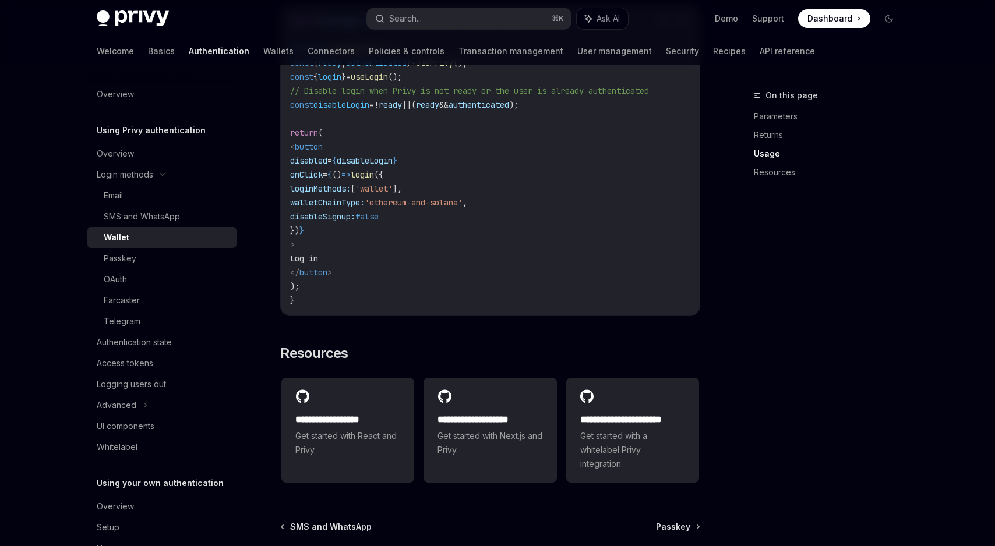
drag, startPoint x: 327, startPoint y: 169, endPoint x: 387, endPoint y: 293, distance: 138.1
click at [387, 293] on code "import { useLogin , usePrivy } from '@privy-io/react-auth' ; function LoginButt…" at bounding box center [490, 161] width 400 height 294
drag, startPoint x: 387, startPoint y: 293, endPoint x: 331, endPoint y: 166, distance: 139.0
click at [331, 166] on code "import { useLogin , usePrivy } from '@privy-io/react-auth' ; function LoginButt…" at bounding box center [490, 161] width 400 height 294
